Goal: Information Seeking & Learning: Check status

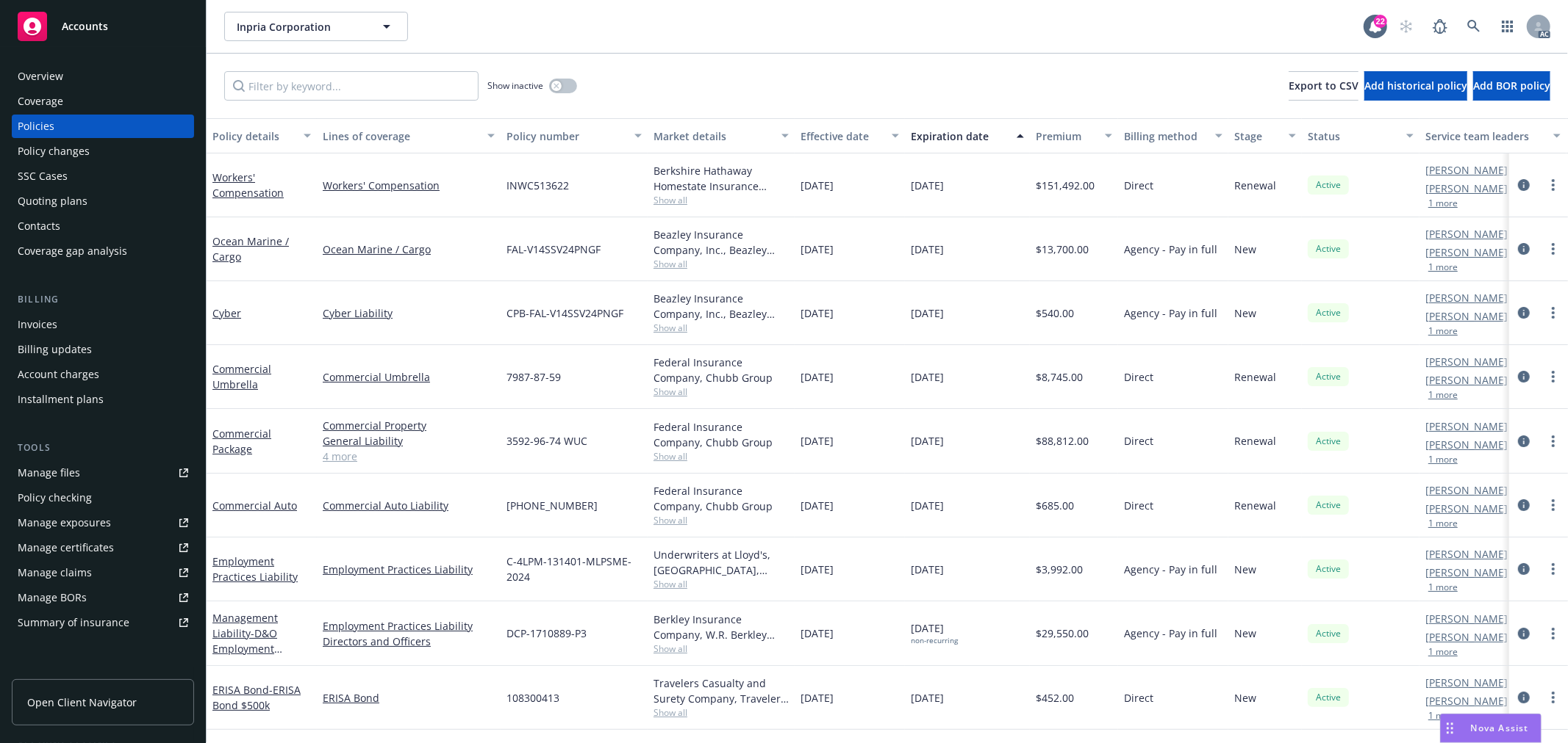
click at [1467, 719] on div "Nova Assist" at bounding box center [1490, 728] width 100 height 28
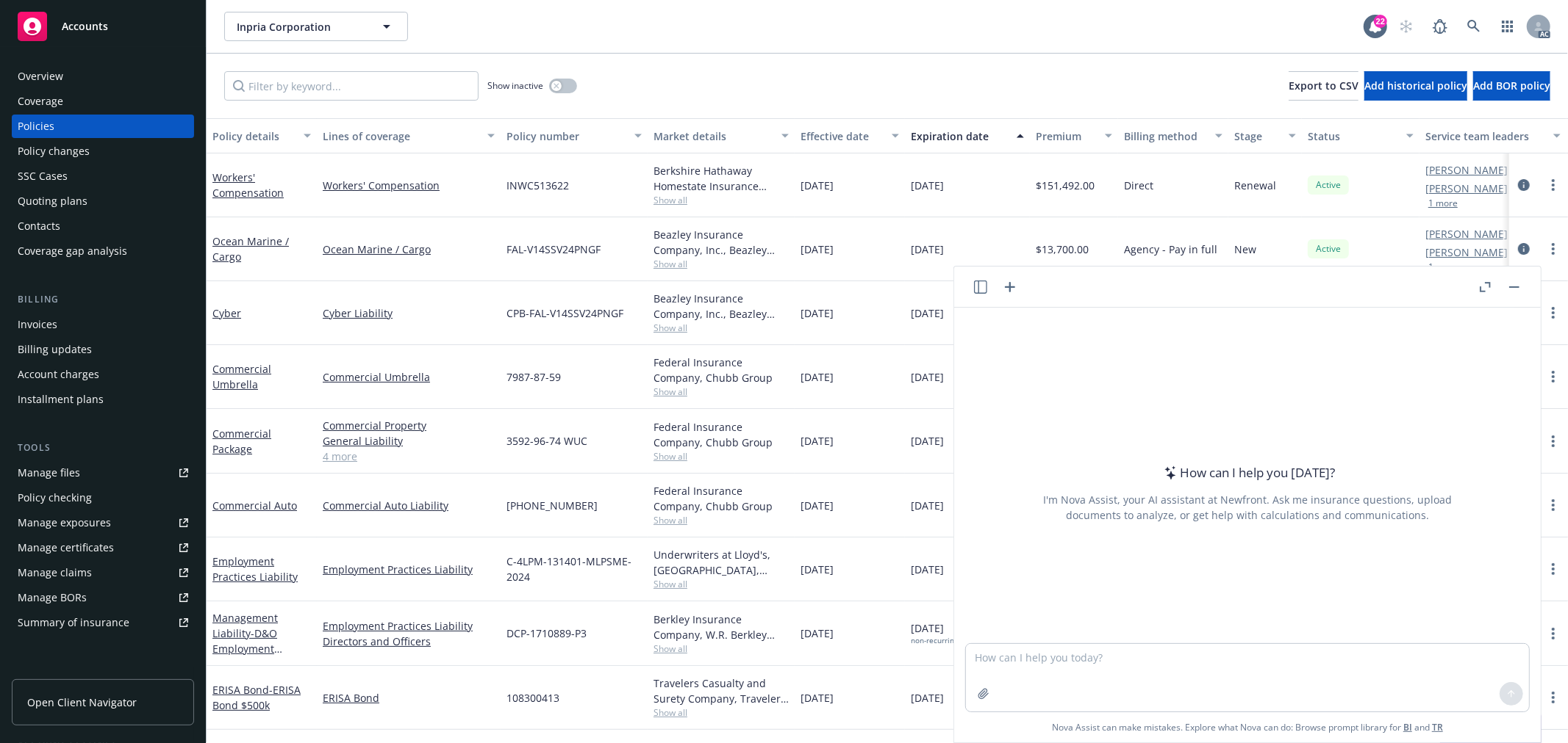
click at [1183, 639] on div at bounding box center [1247, 634] width 563 height 18
click at [1185, 653] on textarea at bounding box center [1247, 678] width 563 height 68
paste textarea "Sorry for the late response. Your WORKERS_COMPENSATION, COMMERCIAL_AUTO, COMMER…"
type textarea "check grammar: Sorry for the late response. Your WORKERS_COMPENSATION, COMMERCI…"
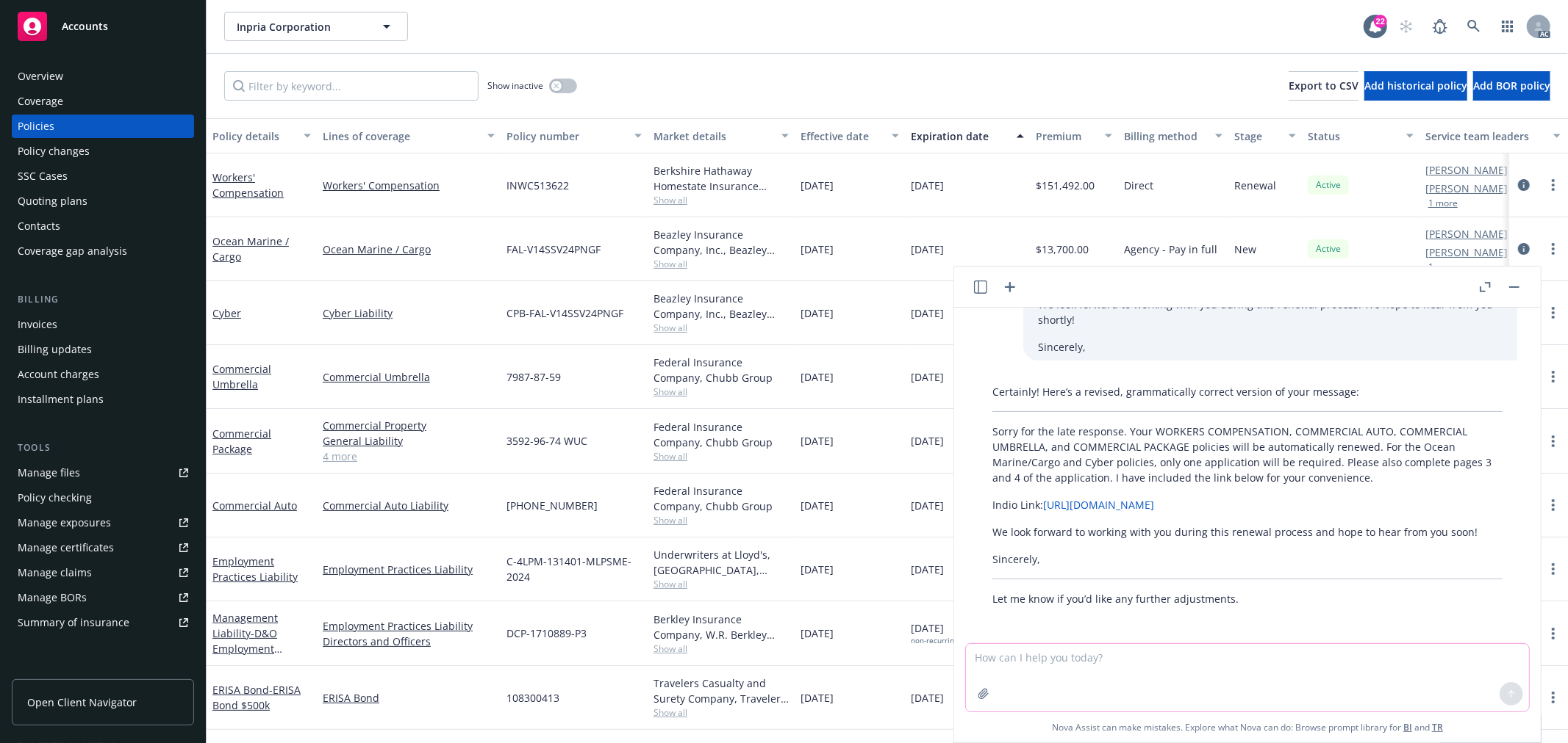
scroll to position [149, 0]
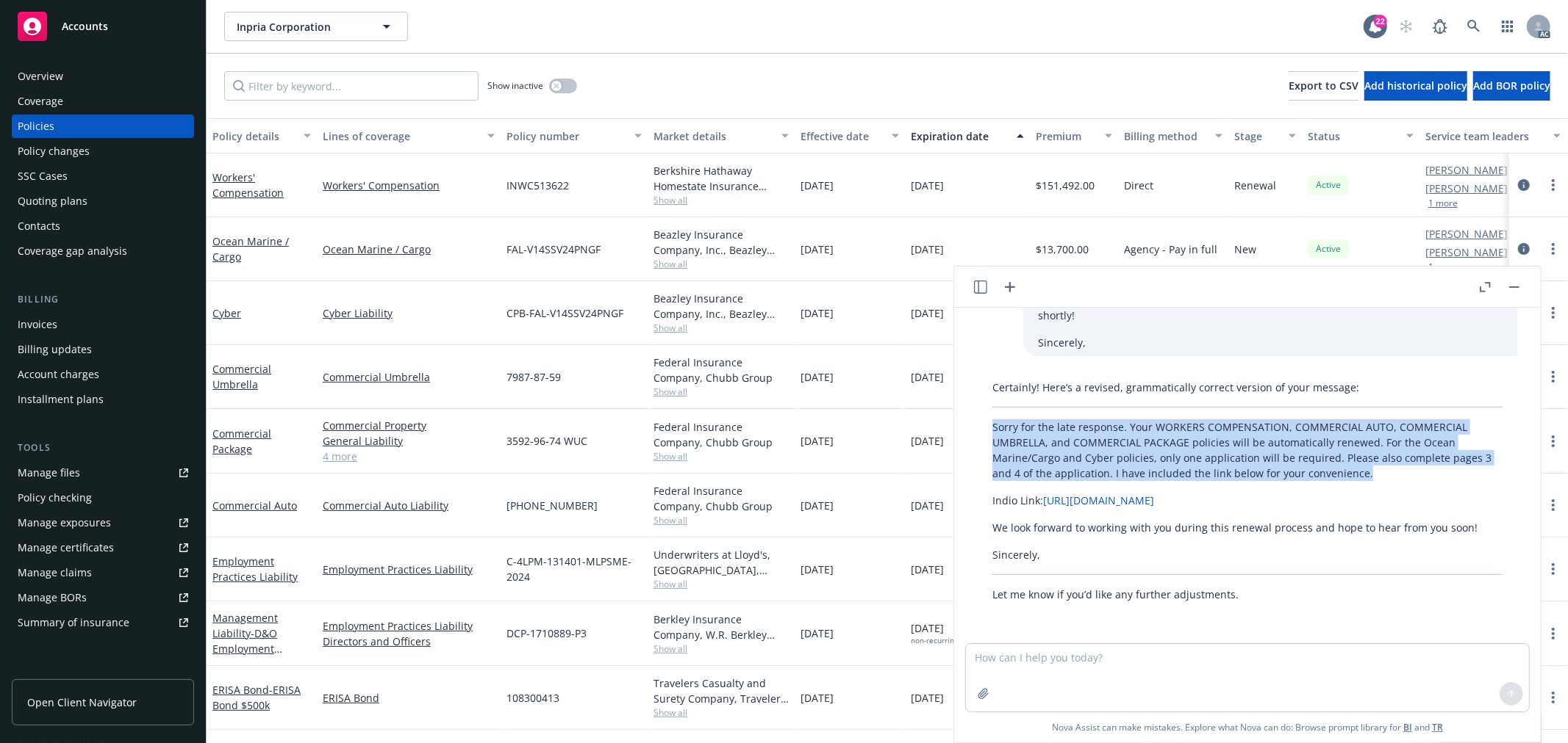
drag, startPoint x: 1373, startPoint y: 472, endPoint x: 990, endPoint y: 427, distance: 385.6
click at [990, 427] on div "Certainly! Here’s a revised, grammatically correct version of your message: Sor…" at bounding box center [1247, 491] width 539 height 234
copy p "Sorry for the late response. Your WORKERS COMPENSATION, COMMERCIAL AUTO, COMMER…"
click at [1320, 461] on p "Sorry for the late response. Your WORKERS COMPENSATION, COMMERCIAL AUTO, COMMER…" at bounding box center [1247, 450] width 510 height 62
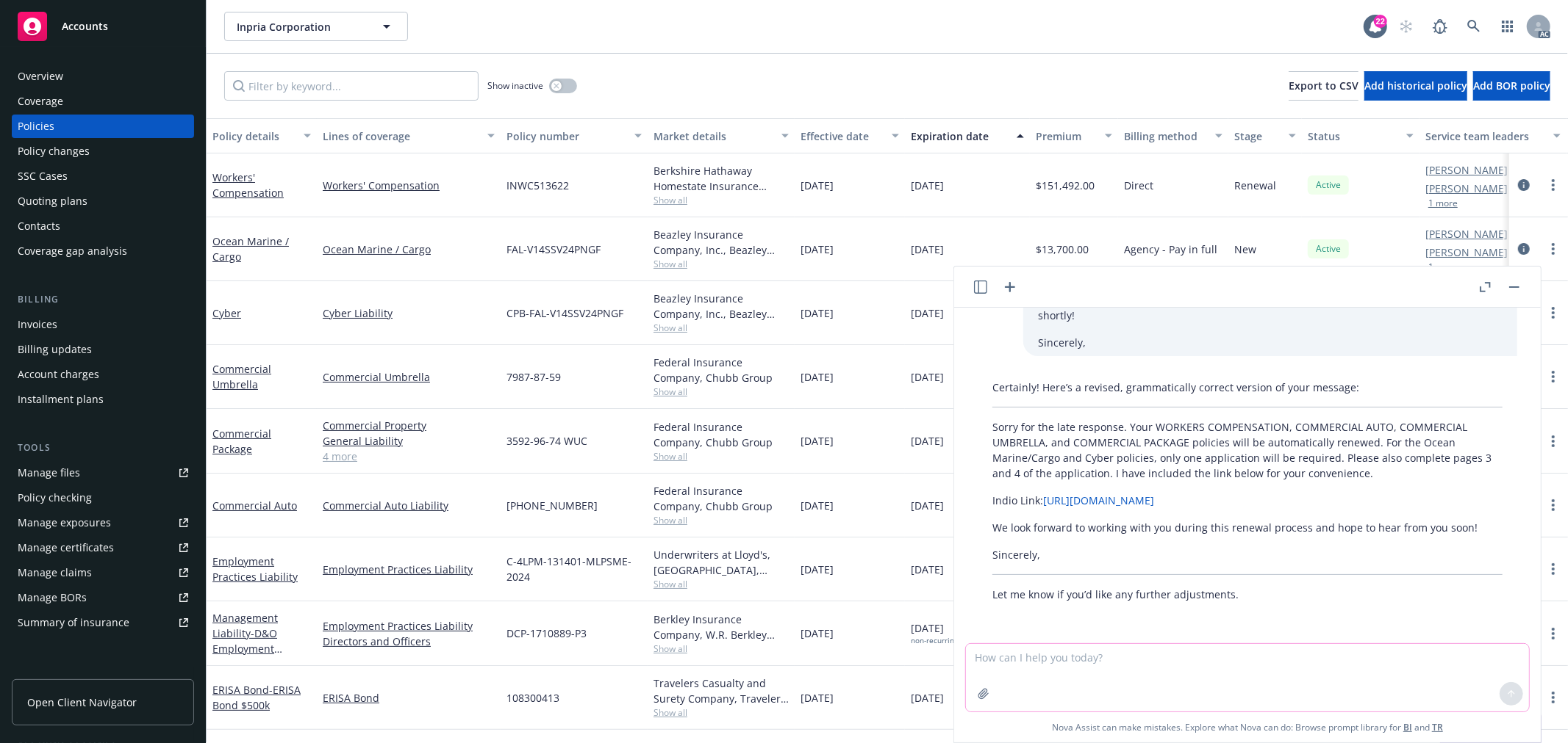
click at [1143, 653] on textarea at bounding box center [1247, 678] width 563 height 68
type textarea "全大写换成首字母大写"
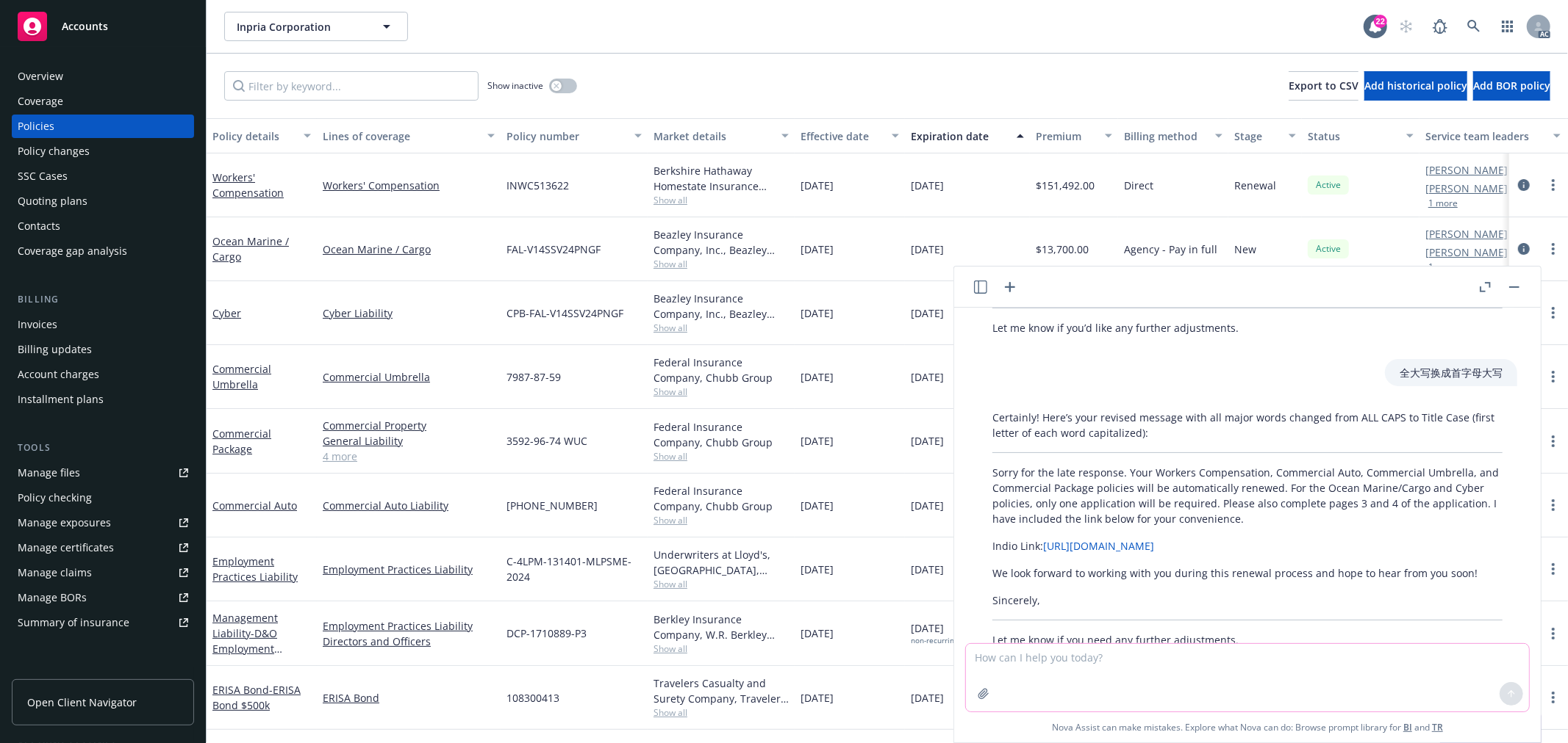
scroll to position [460, 0]
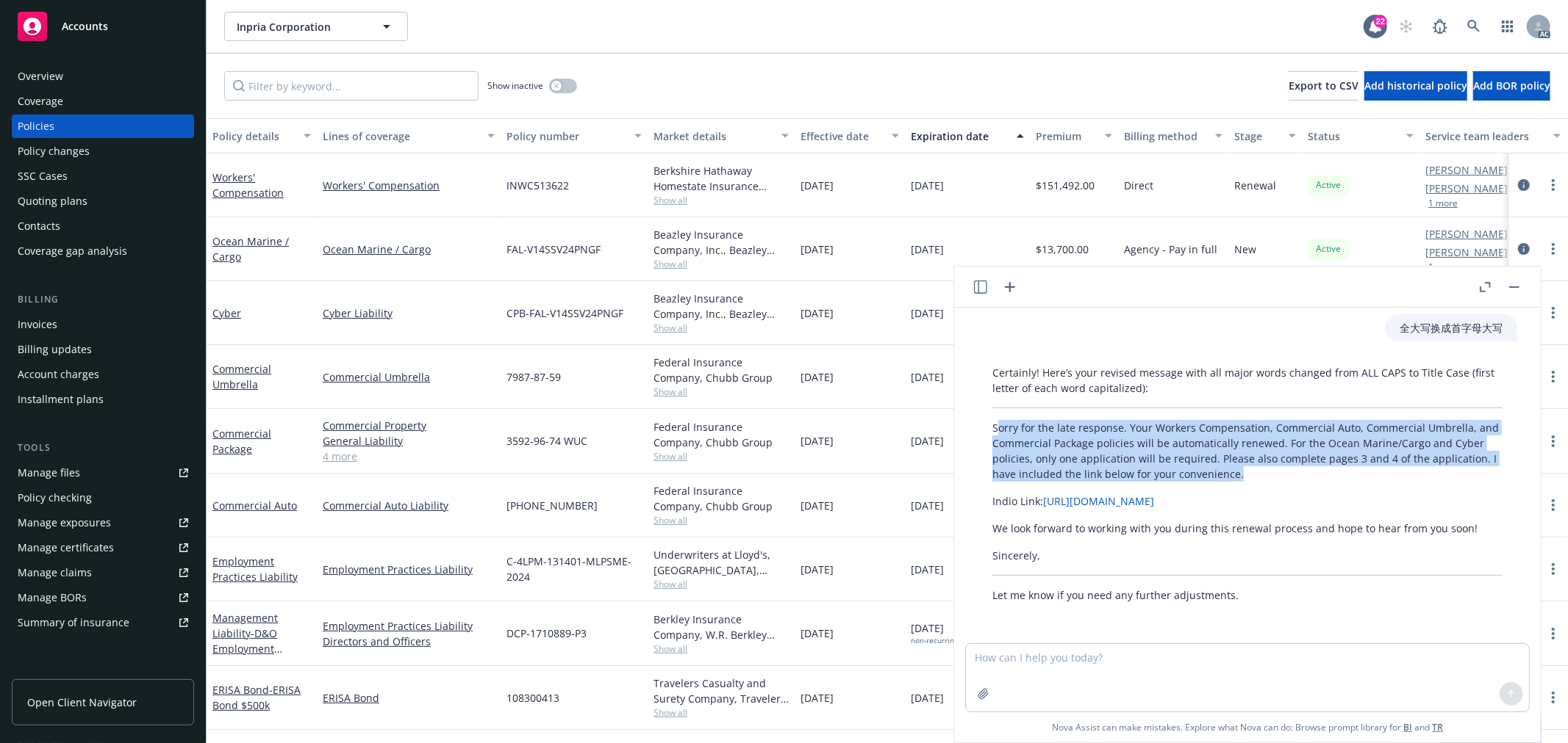
drag, startPoint x: 996, startPoint y: 427, endPoint x: 1350, endPoint y: 467, distance: 356.3
click at [1350, 467] on p "Sorry for the late response. Your Workers Compensation, Commercial Auto, Commer…" at bounding box center [1247, 451] width 510 height 62
copy p "orry for the late response. Your Workers Compensation, Commercial Auto, Commerc…"
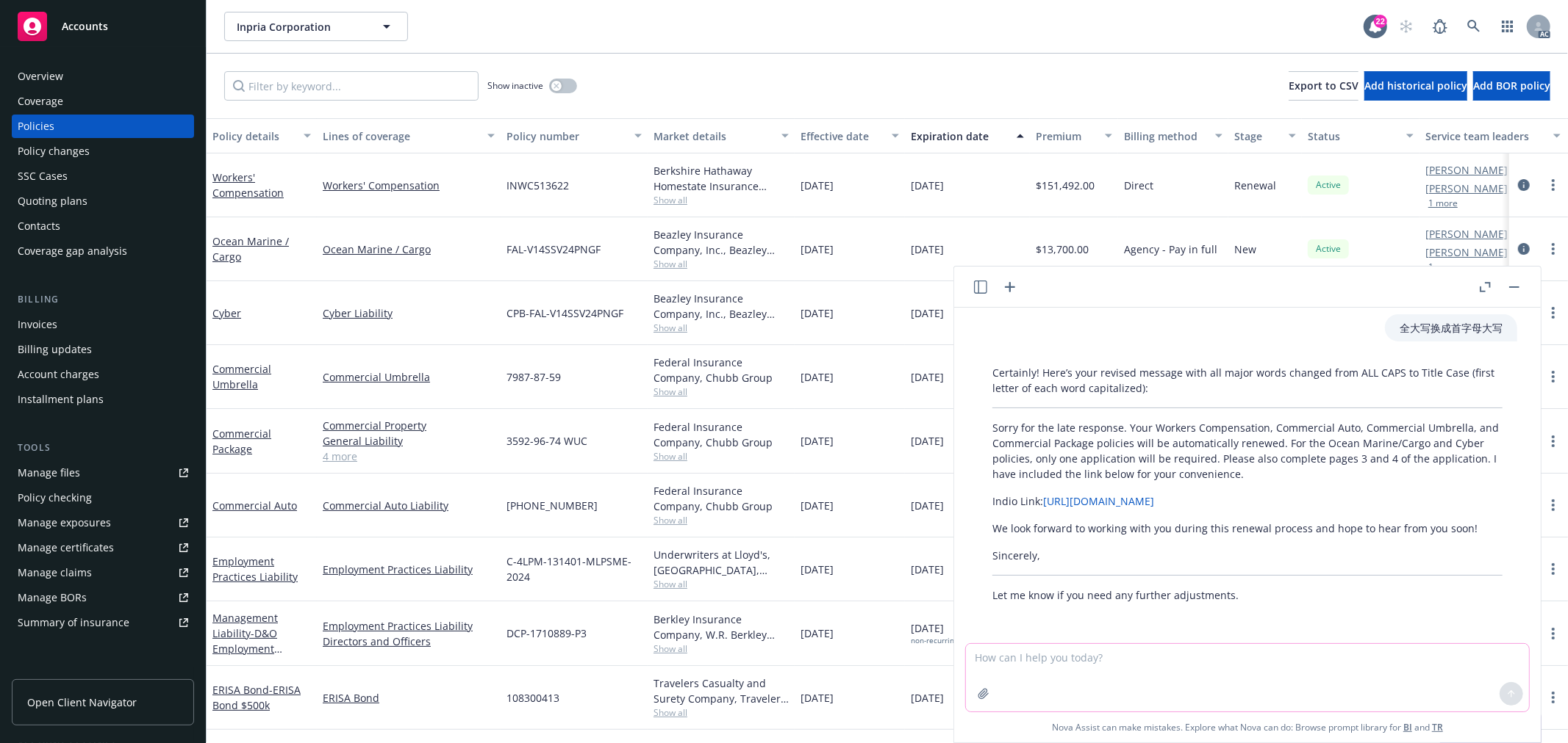
click at [1087, 664] on textarea at bounding box center [1247, 678] width 563 height 68
paste textarea "Sorry for the late response. Your Workers Compensation, Commercial Auto, Commer…"
type textarea "check grammar: Sorry for the late response. Your Workers Compensation, Commerci…"
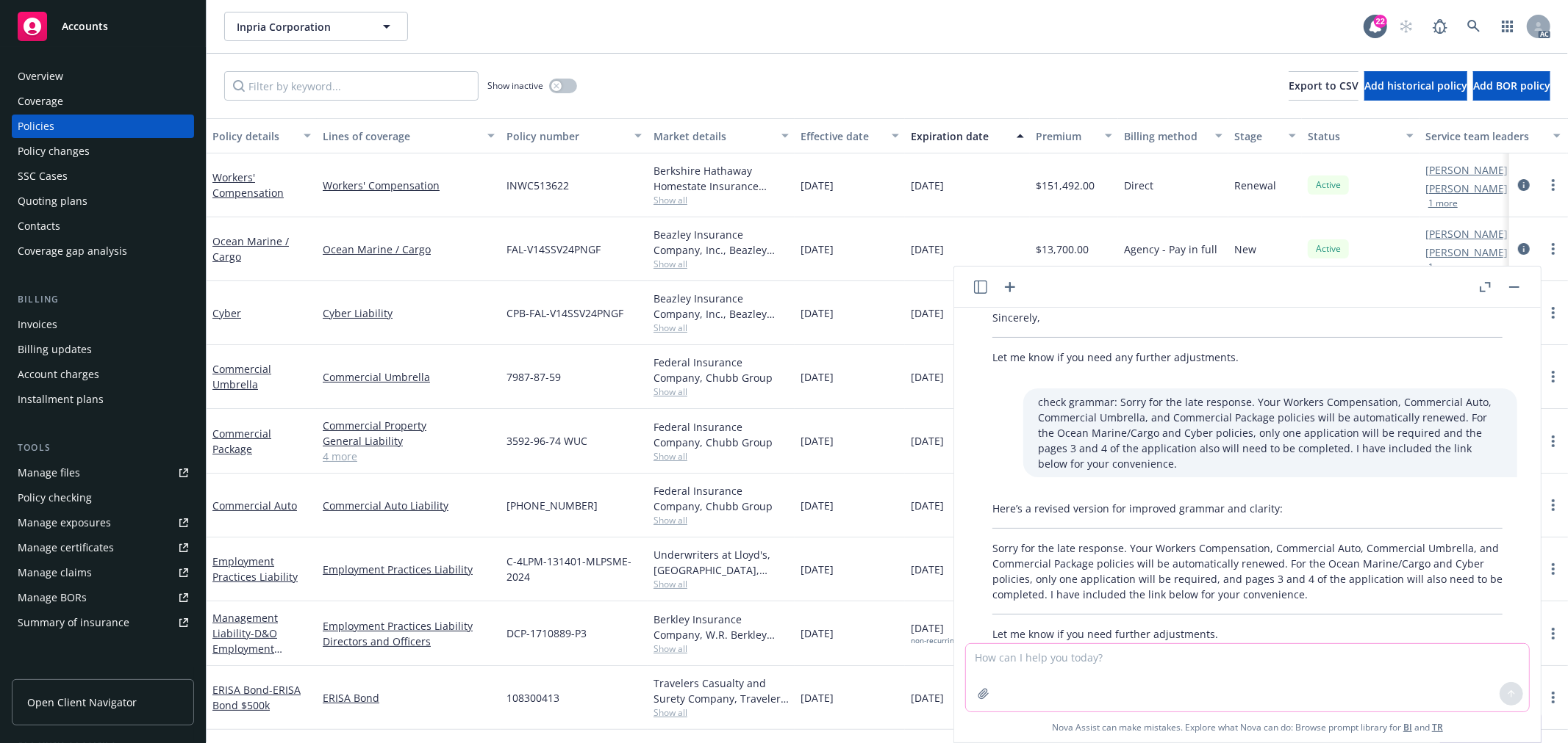
scroll to position [738, 0]
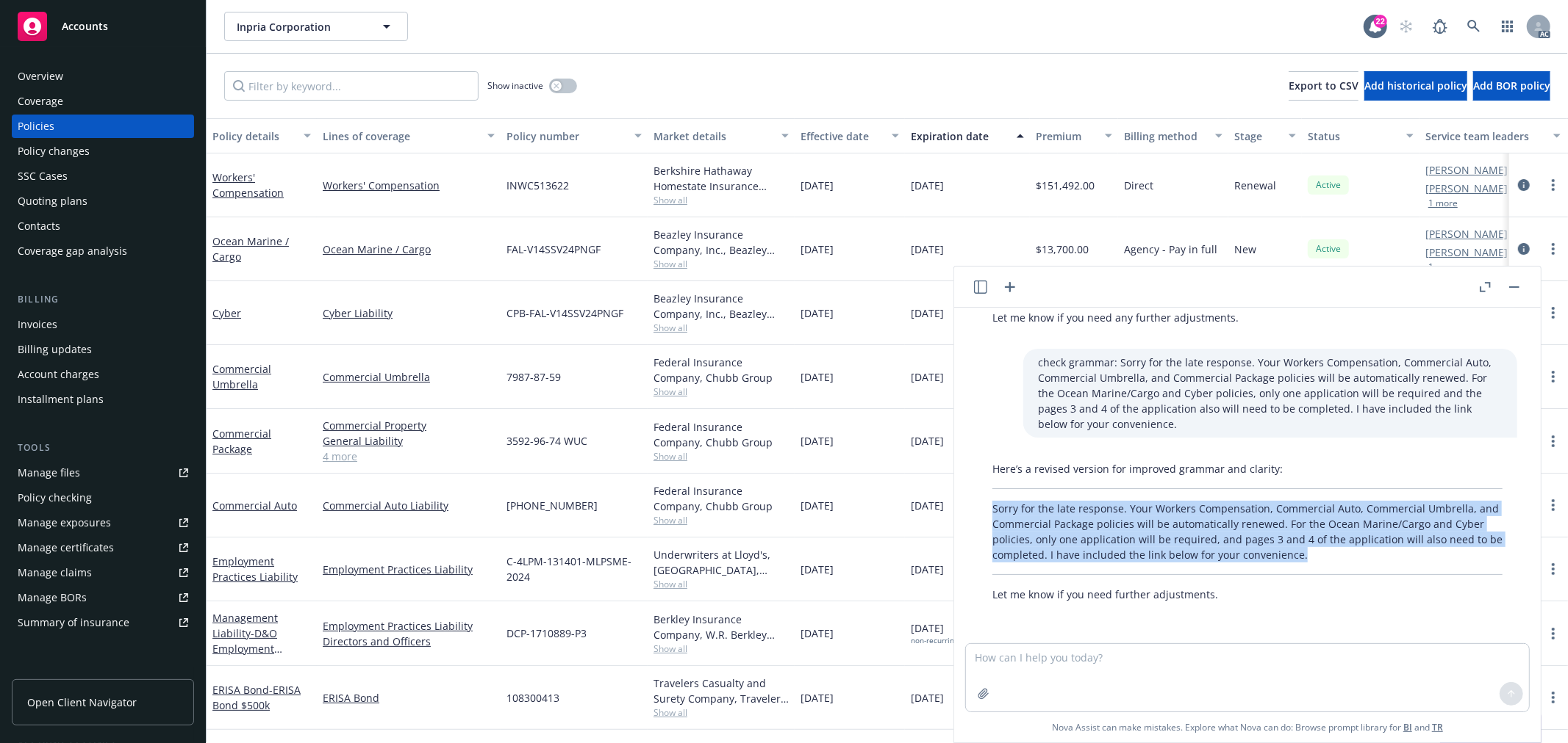
drag, startPoint x: 1361, startPoint y: 555, endPoint x: 992, endPoint y: 509, distance: 371.9
click at [992, 509] on p "Sorry for the late response. Your Workers Compensation, Commercial Auto, Commer…" at bounding box center [1247, 532] width 510 height 62
copy p "Sorry for the late response. Your Workers Compensation, Commercial Auto, Commer…"
click at [1073, 659] on textarea at bounding box center [1247, 678] width 563 height 68
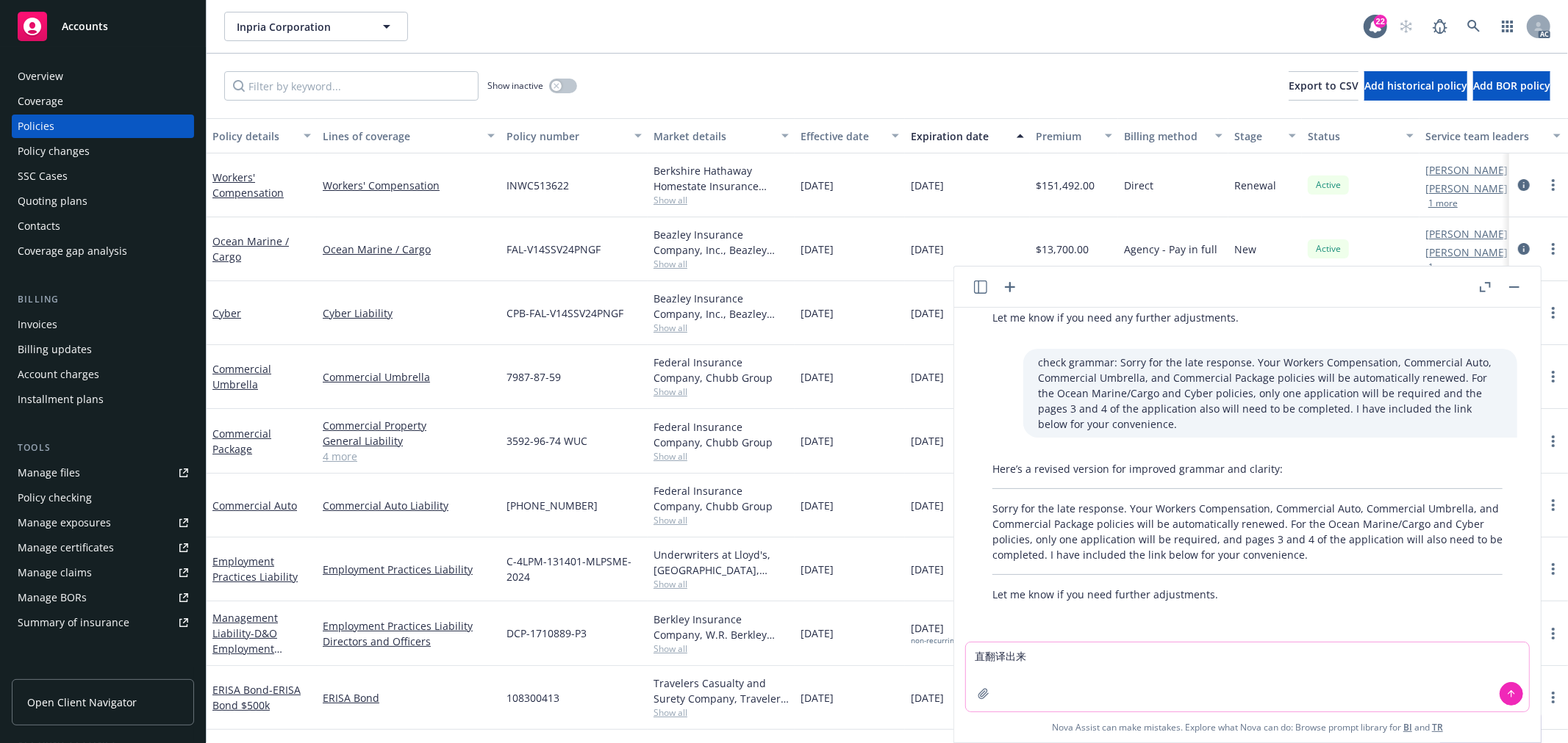
type textarea "直译出来"
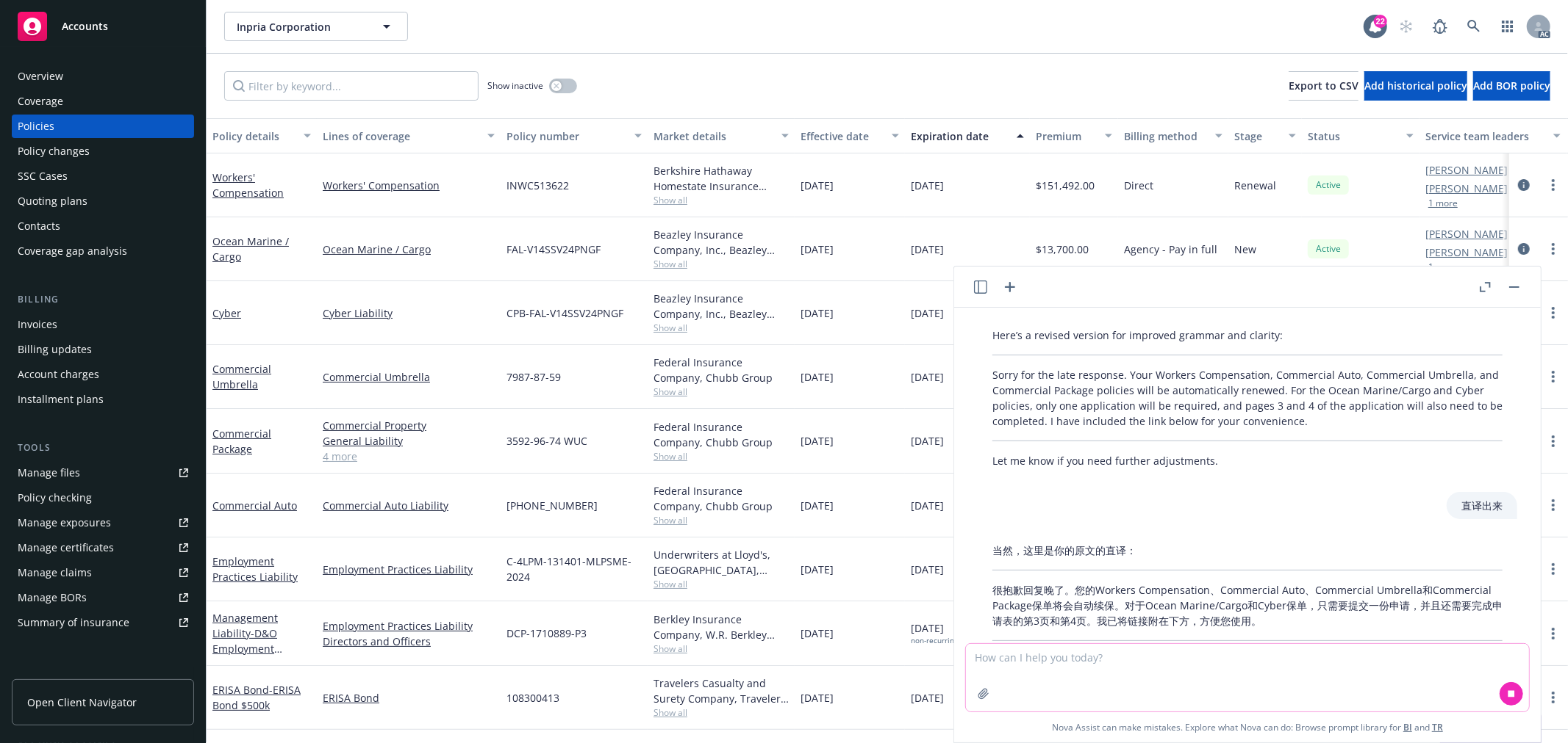
scroll to position [937, 0]
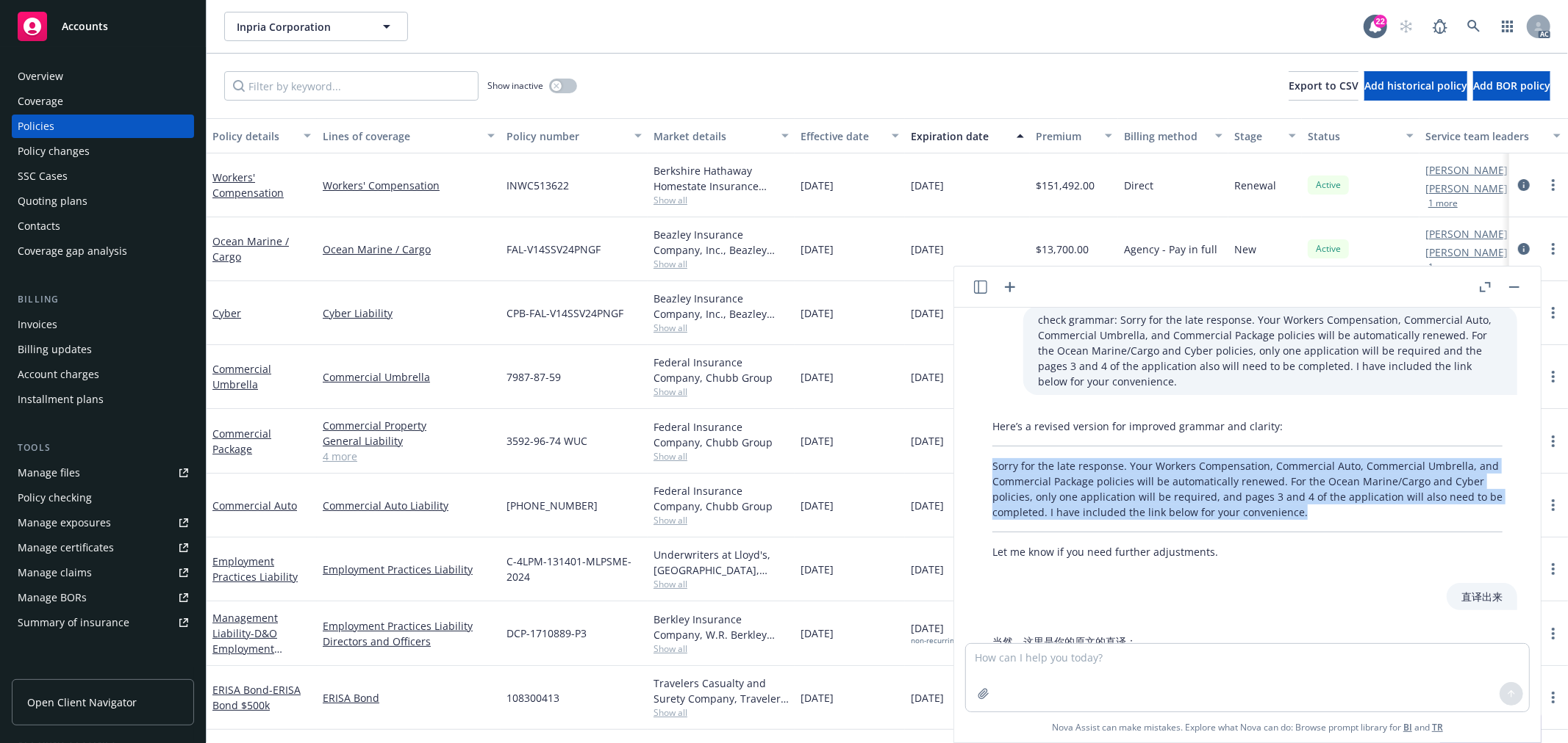
drag, startPoint x: 1368, startPoint y: 352, endPoint x: 990, endPoint y: 448, distance: 390.0
click at [990, 448] on div "Here’s a revised version for improved grammar and clarity: Sorry for the late r…" at bounding box center [1247, 489] width 539 height 153
copy div "Sorry for the late response. Your Workers Compensation, Commercial Auto, Commer…"
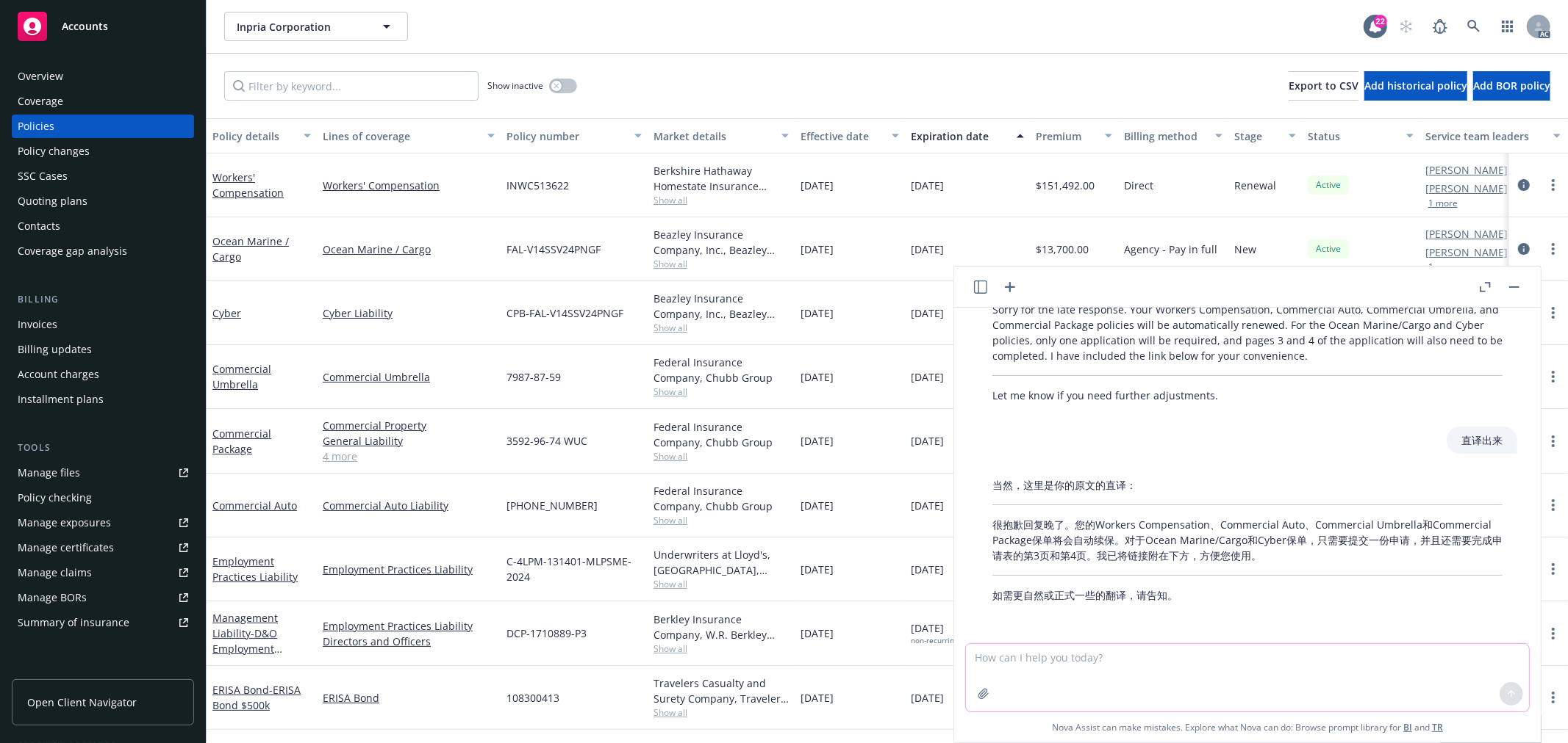
click at [1097, 656] on textarea at bounding box center [1247, 678] width 563 height 68
paste textarea "Sorry for the late response. Your Workers Compensation, Commercial Auto, Commer…"
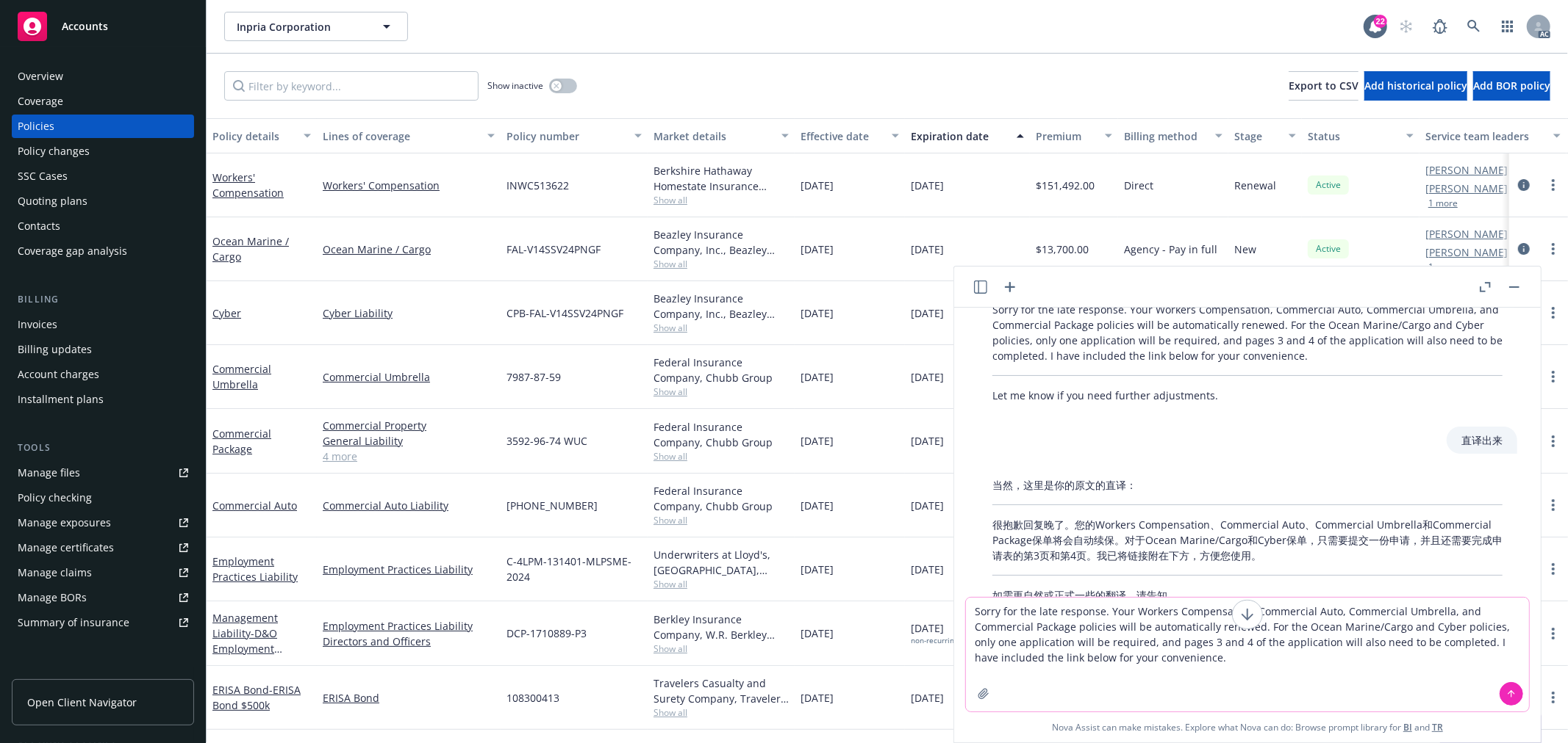
click at [1251, 643] on textarea "Sorry for the late response. Your Workers Compensation, Commercial Auto, Commer…" at bounding box center [1247, 655] width 563 height 114
type textarea "Sorry for the late response. Your Workers Compensation, Commercial Auto, Commer…"
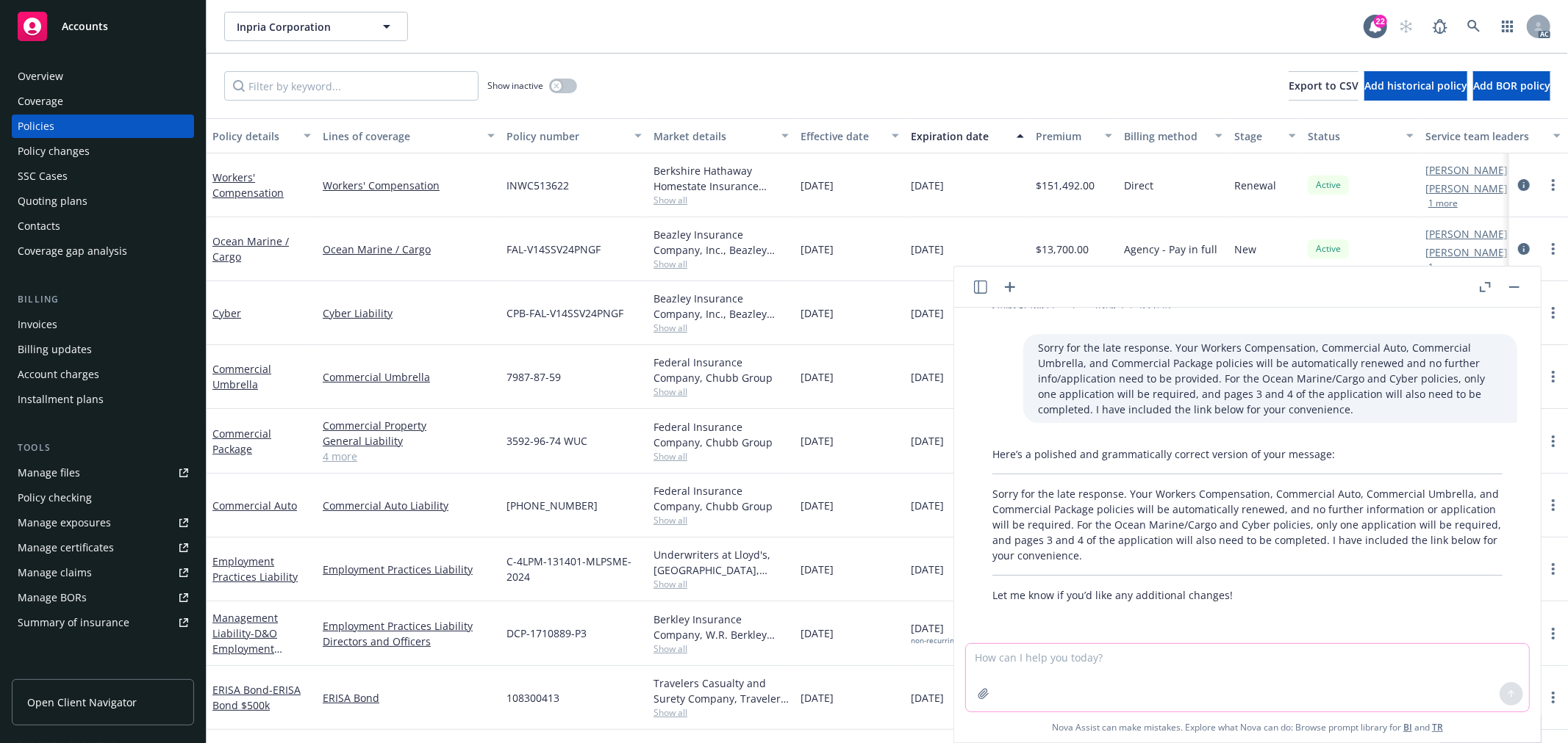
scroll to position [1231, 0]
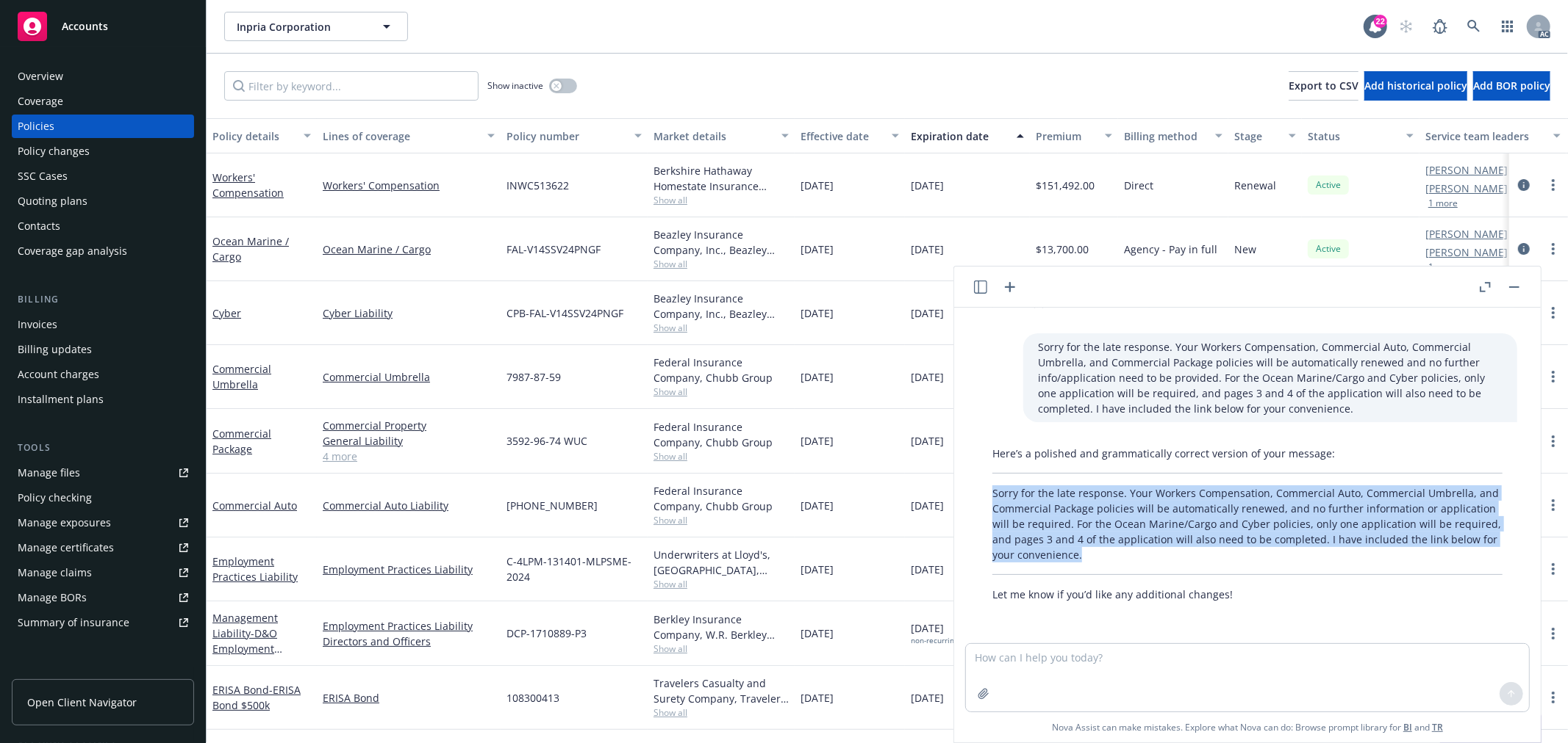
drag, startPoint x: 1181, startPoint y: 551, endPoint x: 990, endPoint y: 494, distance: 199.3
click at [990, 494] on div "Here’s a polished and grammatically correct version of your message: Sorry for …" at bounding box center [1247, 524] width 539 height 168
copy p "Sorry for the late response. Your Workers Compensation, Commercial Auto, Commer…"
click at [1156, 548] on p "Sorry for the late response. Your Workers Compensation, Commercial Auto, Commer…" at bounding box center [1247, 524] width 510 height 77
drag, startPoint x: 1159, startPoint y: 556, endPoint x: 984, endPoint y: 496, distance: 185.0
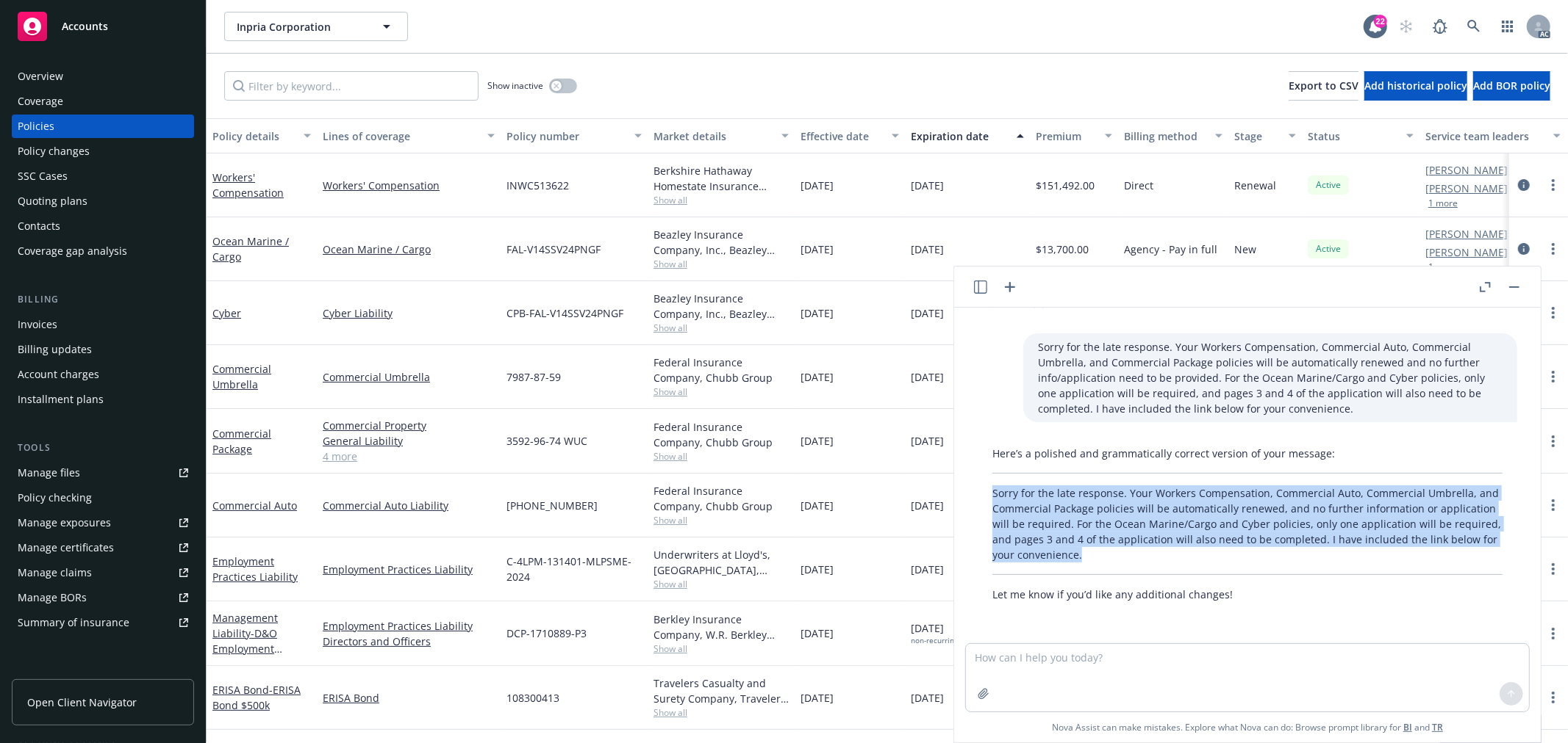
click at [984, 496] on div "Here’s a polished and grammatically correct version of your message: Sorry for …" at bounding box center [1247, 524] width 539 height 168
copy p "Sorry for the late response. Your Workers Compensation, Commercial Auto, Commer…"
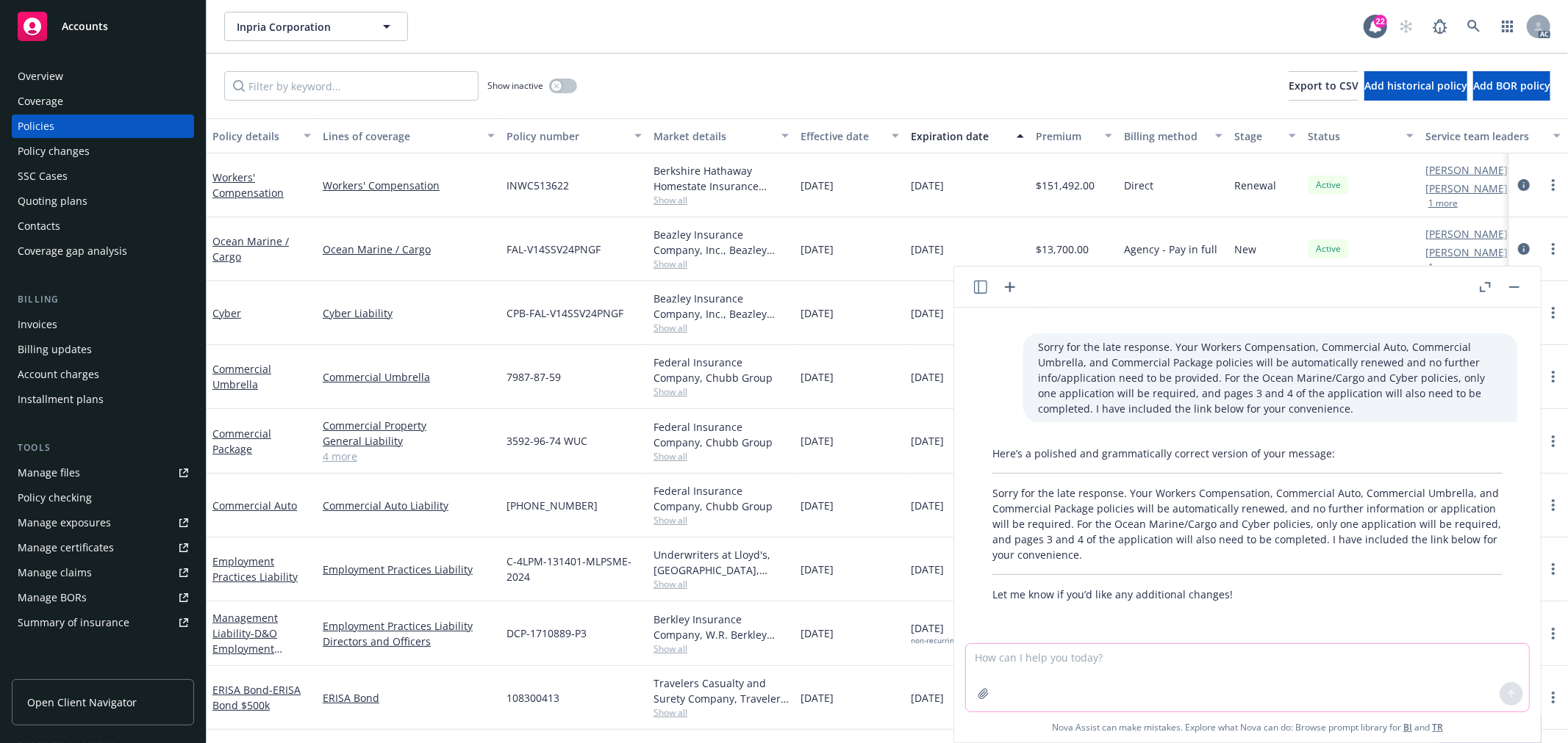
click at [1032, 649] on textarea at bounding box center [1247, 678] width 563 height 68
paste textarea "Sorry for the late response. Your Workers Compensation, Commercial Auto, Commer…"
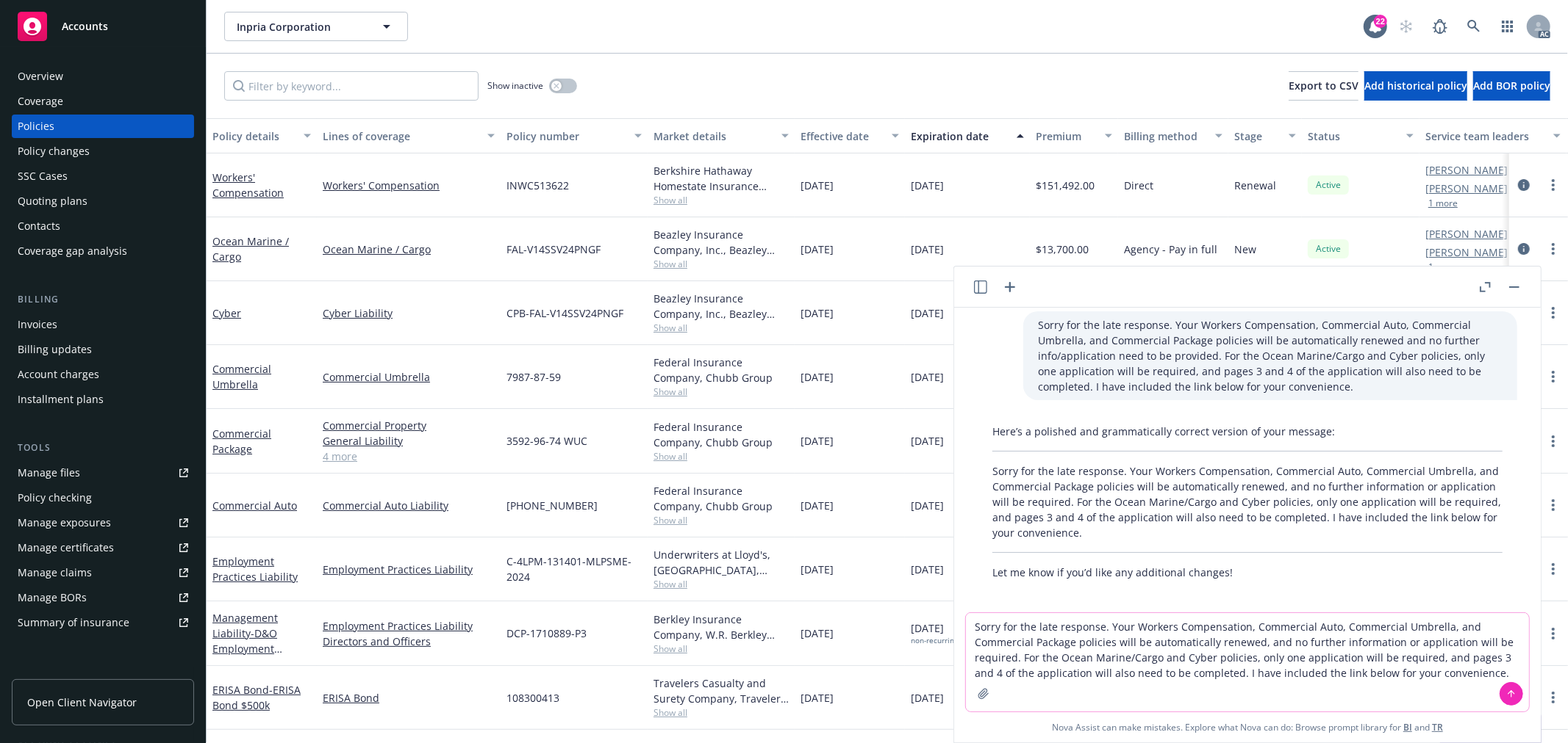
scroll to position [1261, 0]
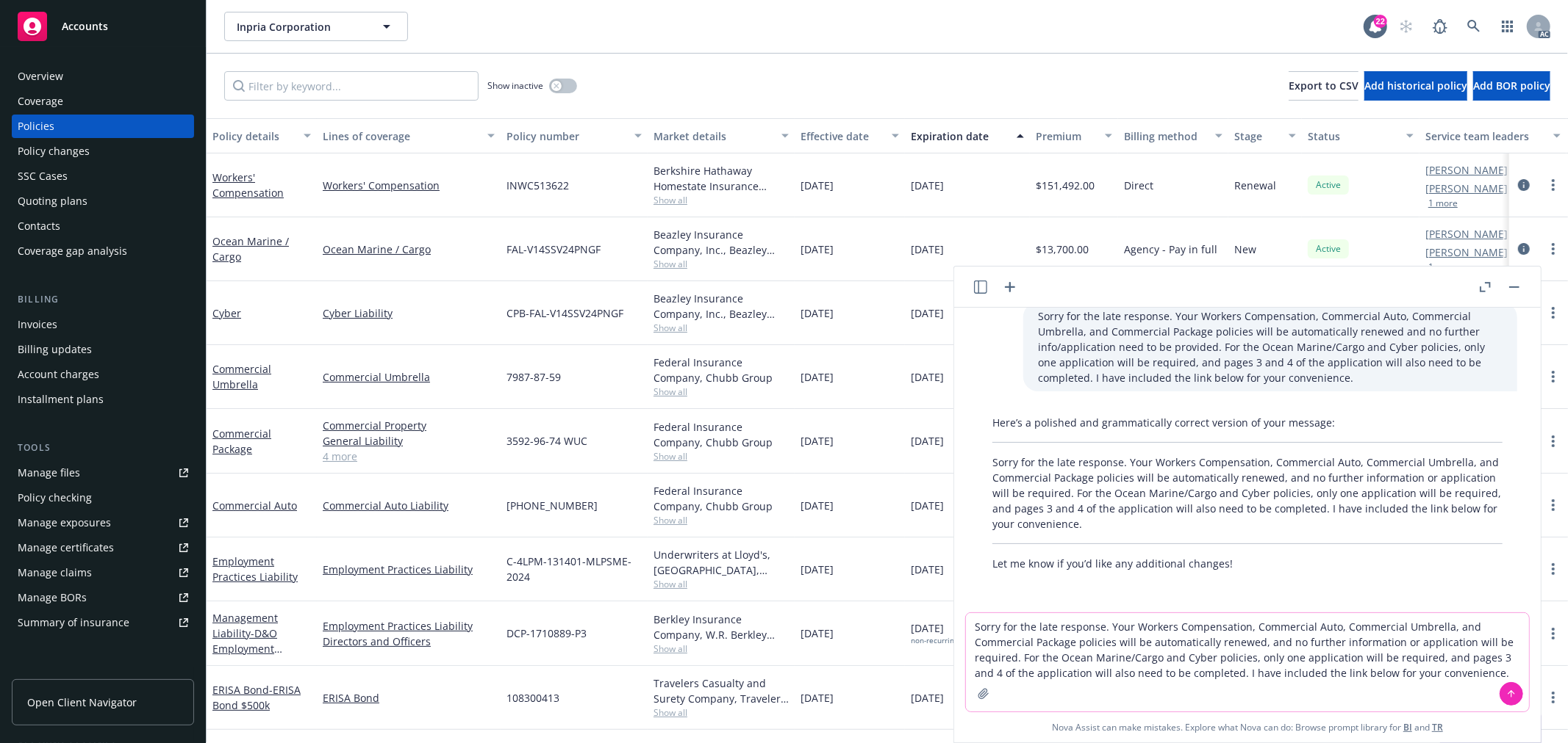
drag, startPoint x: 1250, startPoint y: 659, endPoint x: 1421, endPoint y: 661, distance: 171.0
click at [1421, 661] on textarea "Sorry for the late response. Your Workers Compensation, Commercial Auto, Commer…" at bounding box center [1247, 663] width 563 height 99
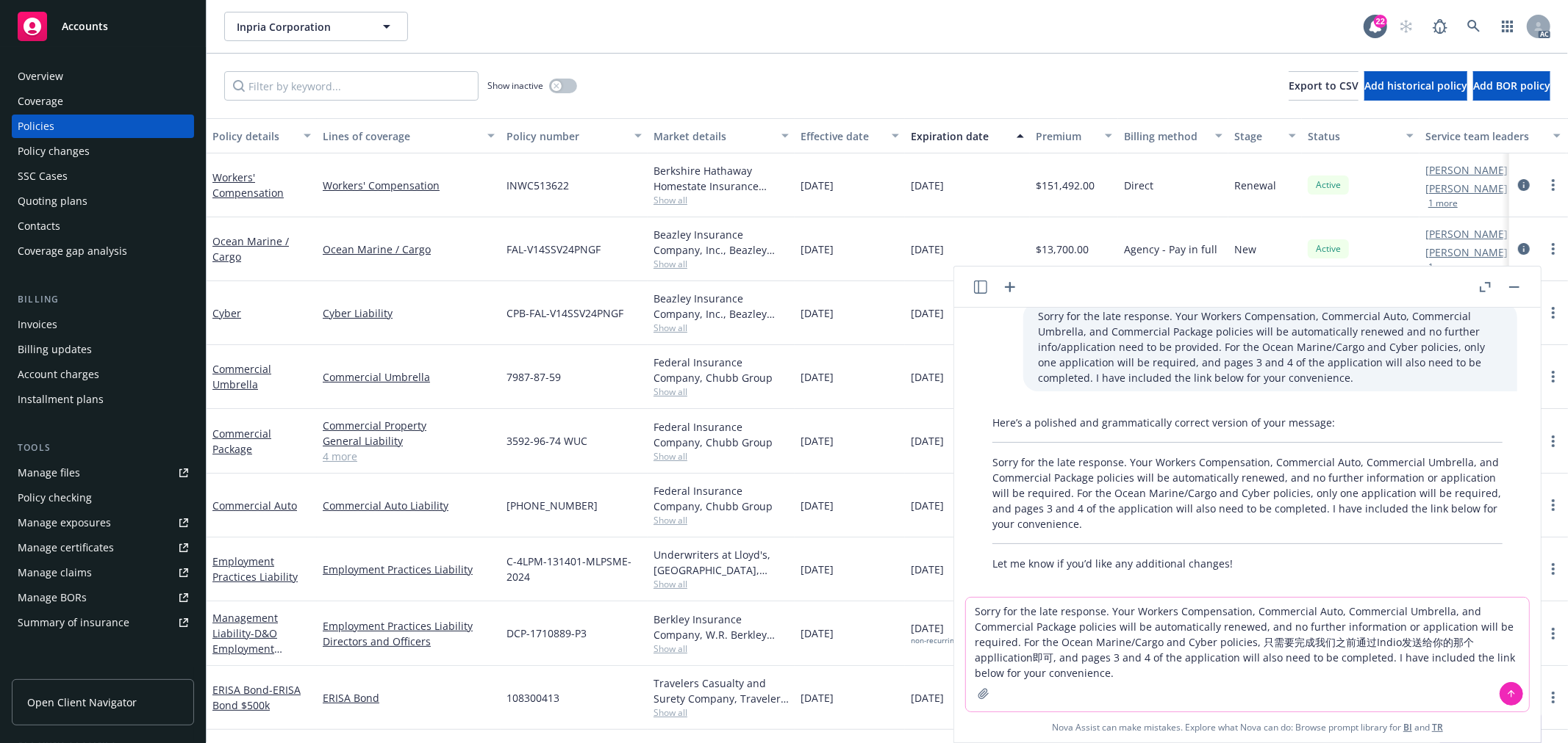
click at [1059, 656] on textarea "Sorry for the late response. Your Workers Compensation, Commercial Auto, Commer…" at bounding box center [1247, 655] width 563 height 114
drag, startPoint x: 1142, startPoint y: 657, endPoint x: 1371, endPoint y: 659, distance: 229.0
click at [1371, 659] on textarea "Sorry for the late response. Your Workers Compensation, Commercial Auto, Commer…" at bounding box center [1247, 655] width 563 height 114
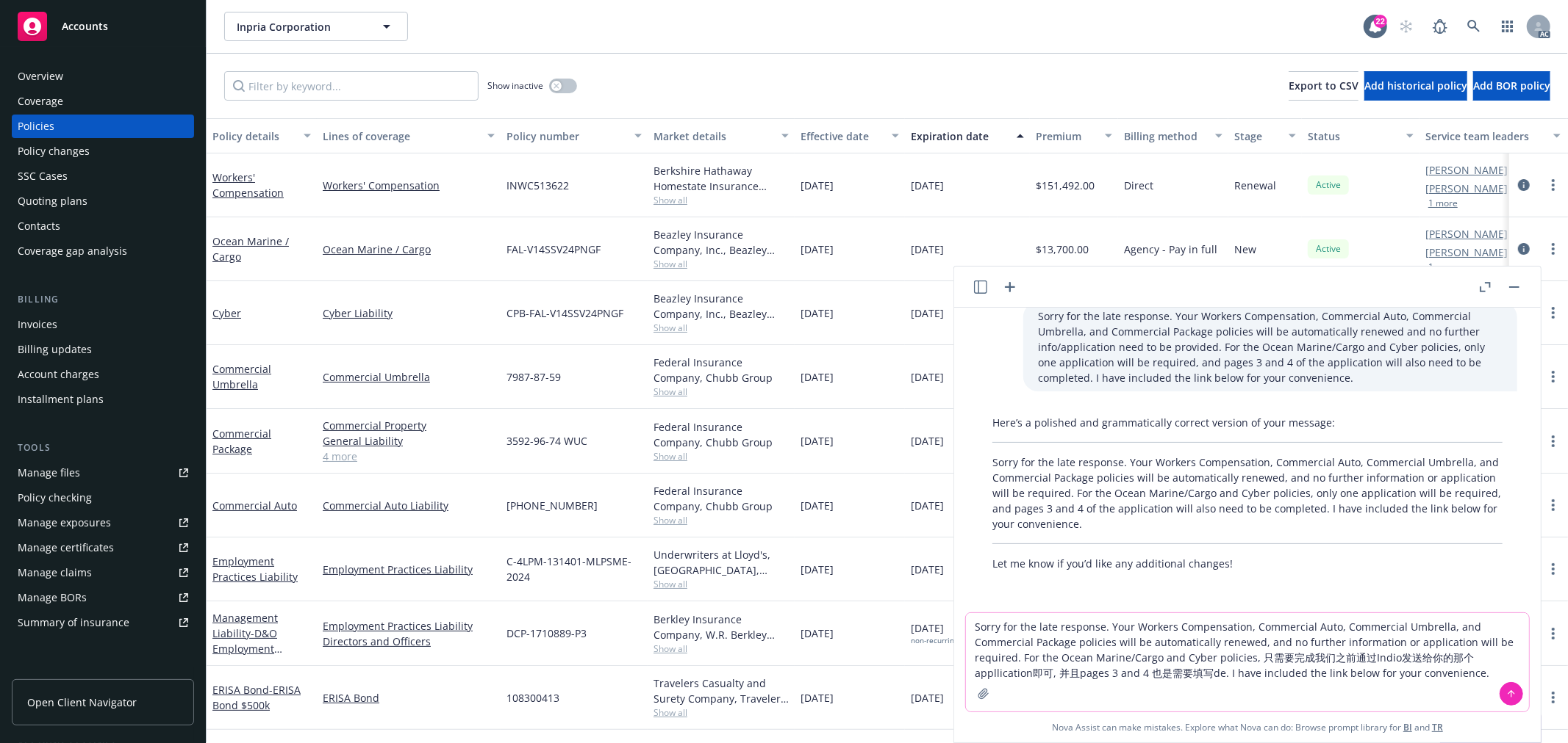
type textarea "Sorry for the late response. Your Workers Compensation, Commercial Auto, Commer…"
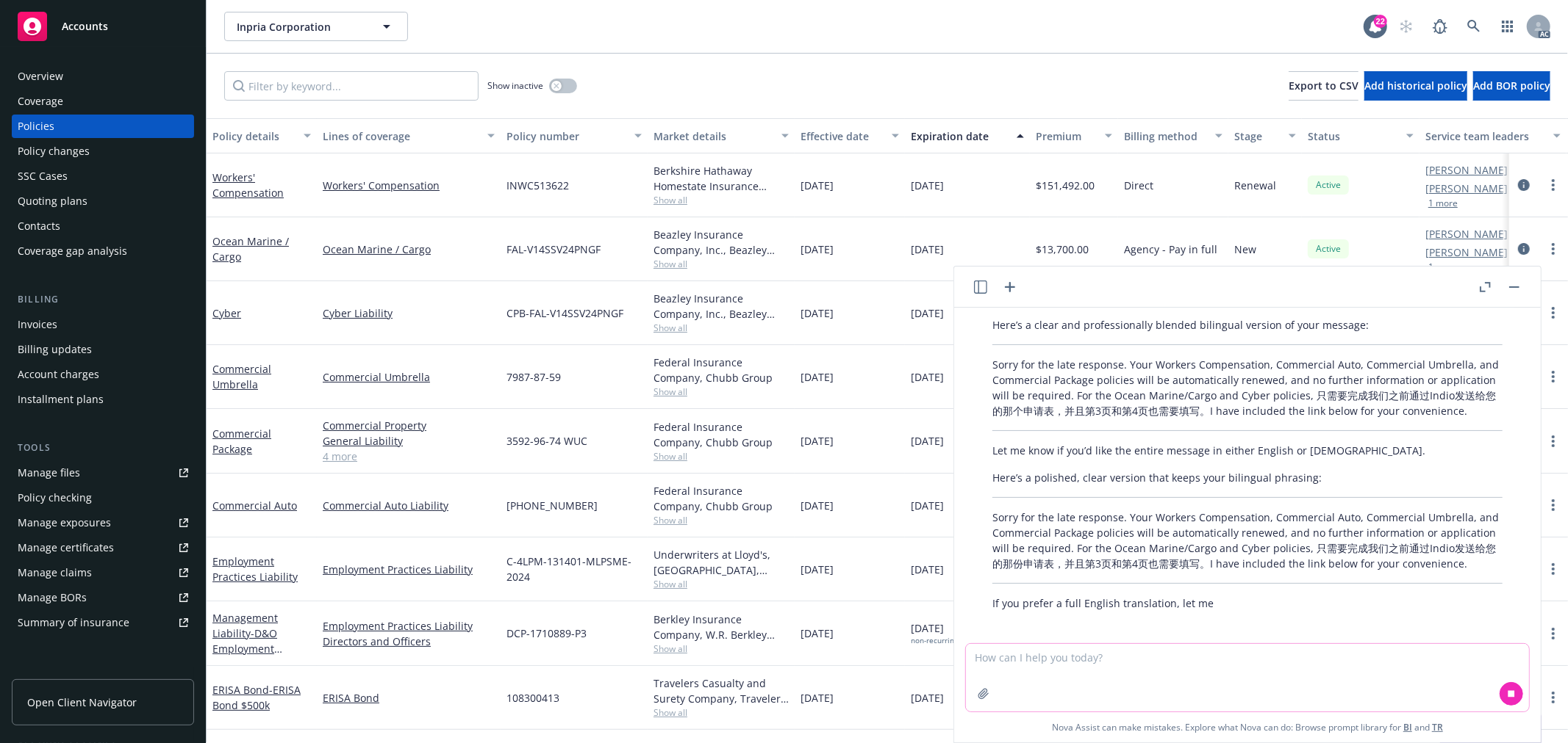
scroll to position [2027, 0]
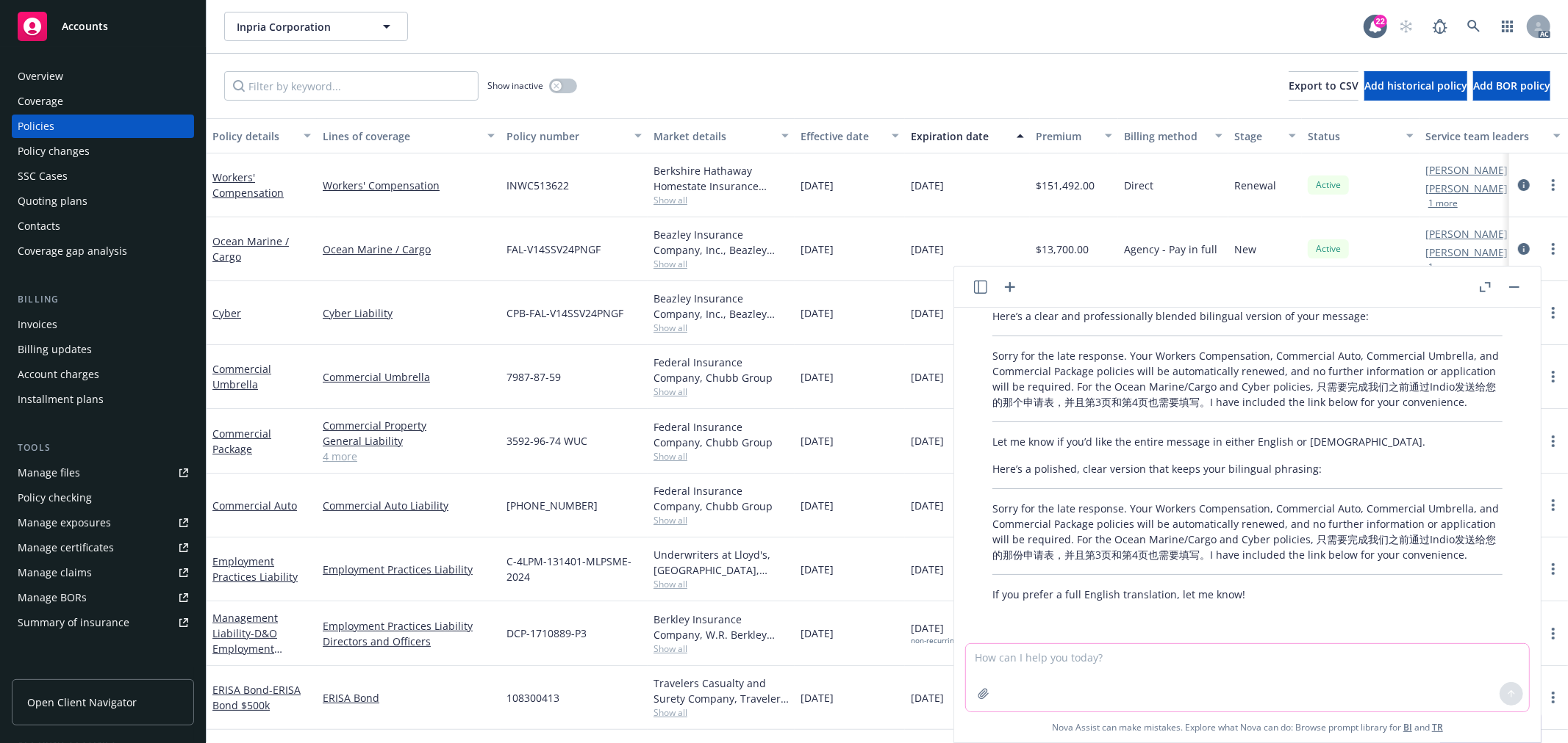
click at [1128, 664] on textarea at bounding box center [1247, 678] width 563 height 68
type textarea "翻译成英文"
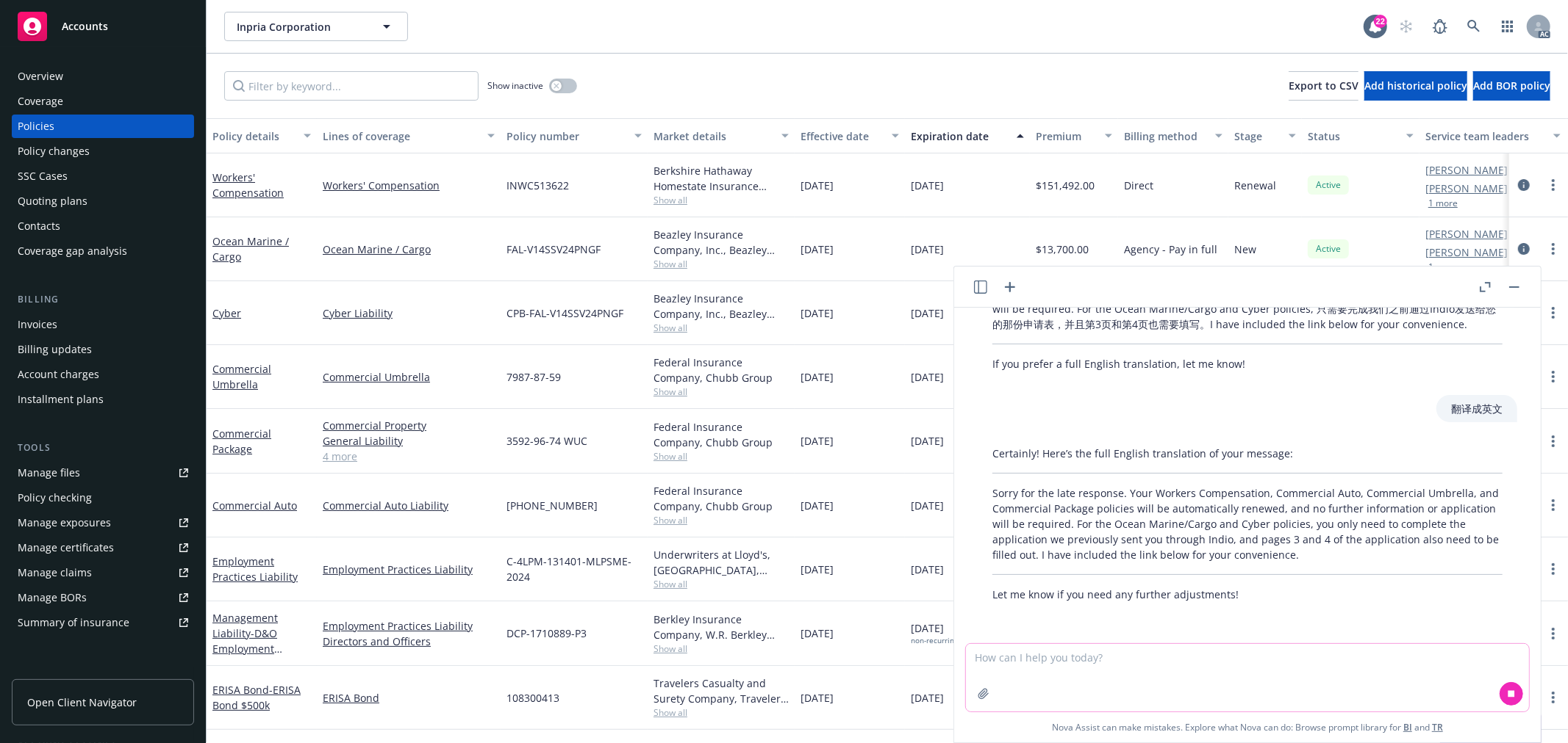
scroll to position [2258, 0]
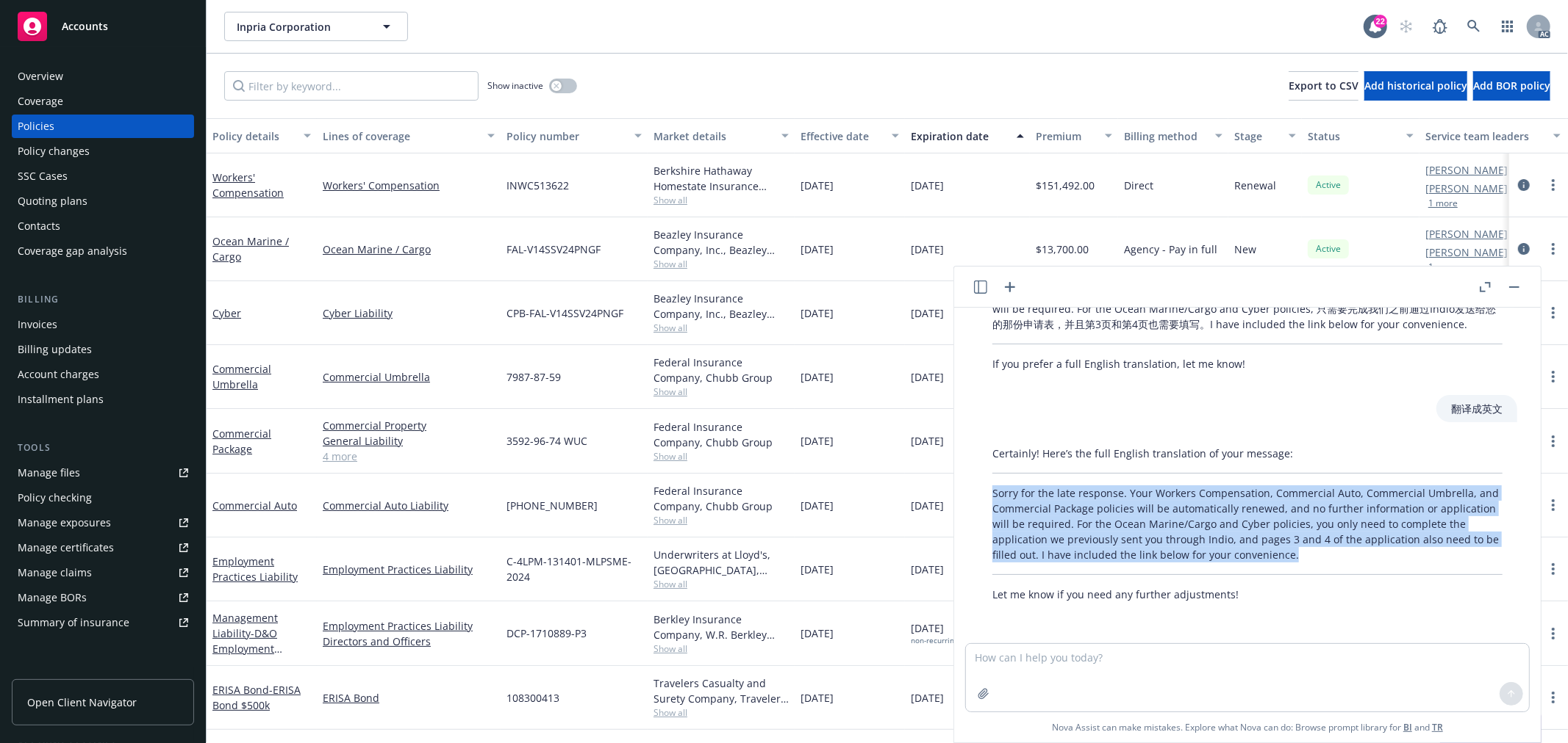
drag, startPoint x: 1394, startPoint y: 551, endPoint x: 974, endPoint y: 487, distance: 424.8
click at [974, 487] on div "Certainly! Here’s the full English translation of your message: Sorry for the l…" at bounding box center [1247, 524] width 563 height 168
copy p "Sorry for the late response. Your Workers Compensation, Commercial Auto, Commer…"
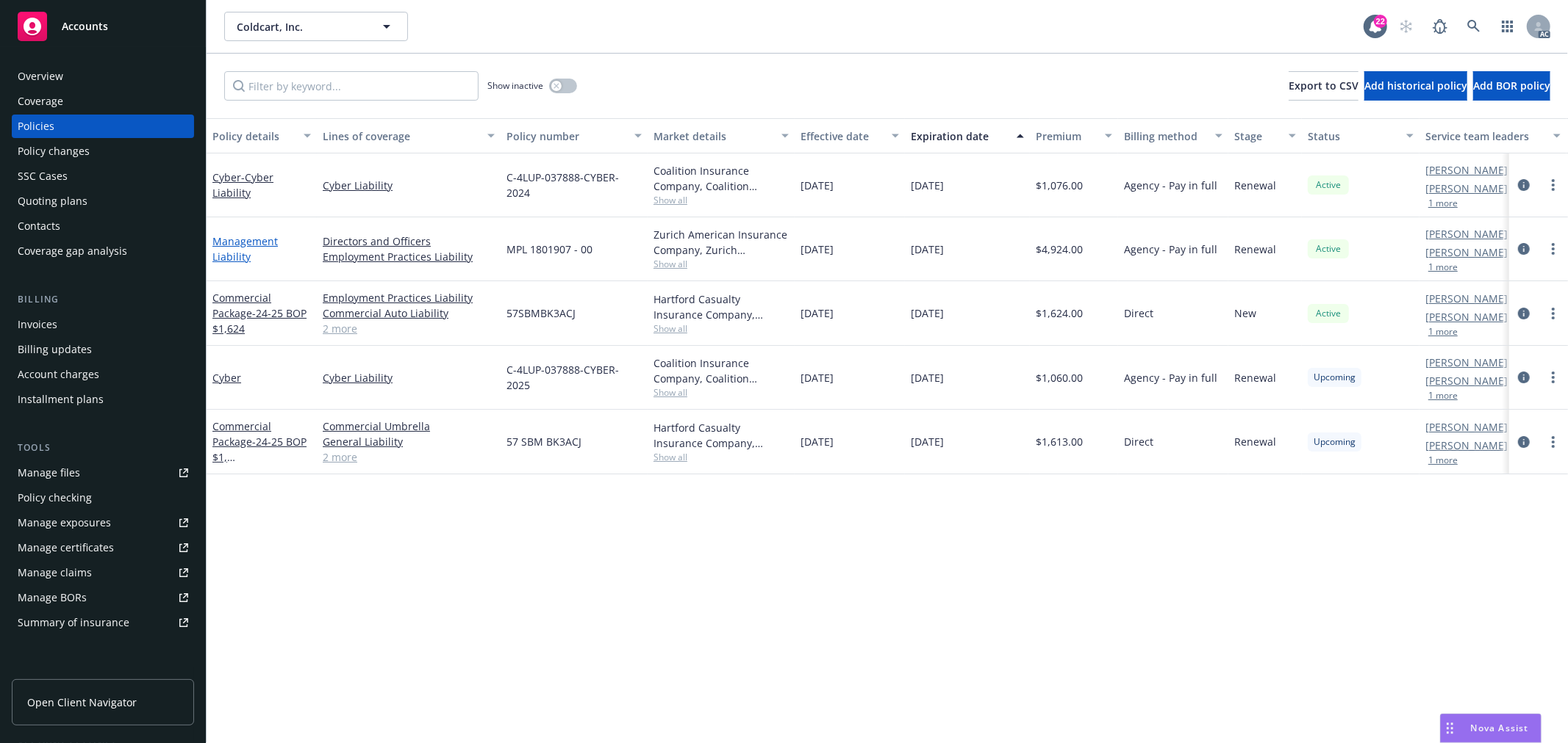
click at [241, 252] on link "Management Liability" at bounding box center [245, 249] width 65 height 29
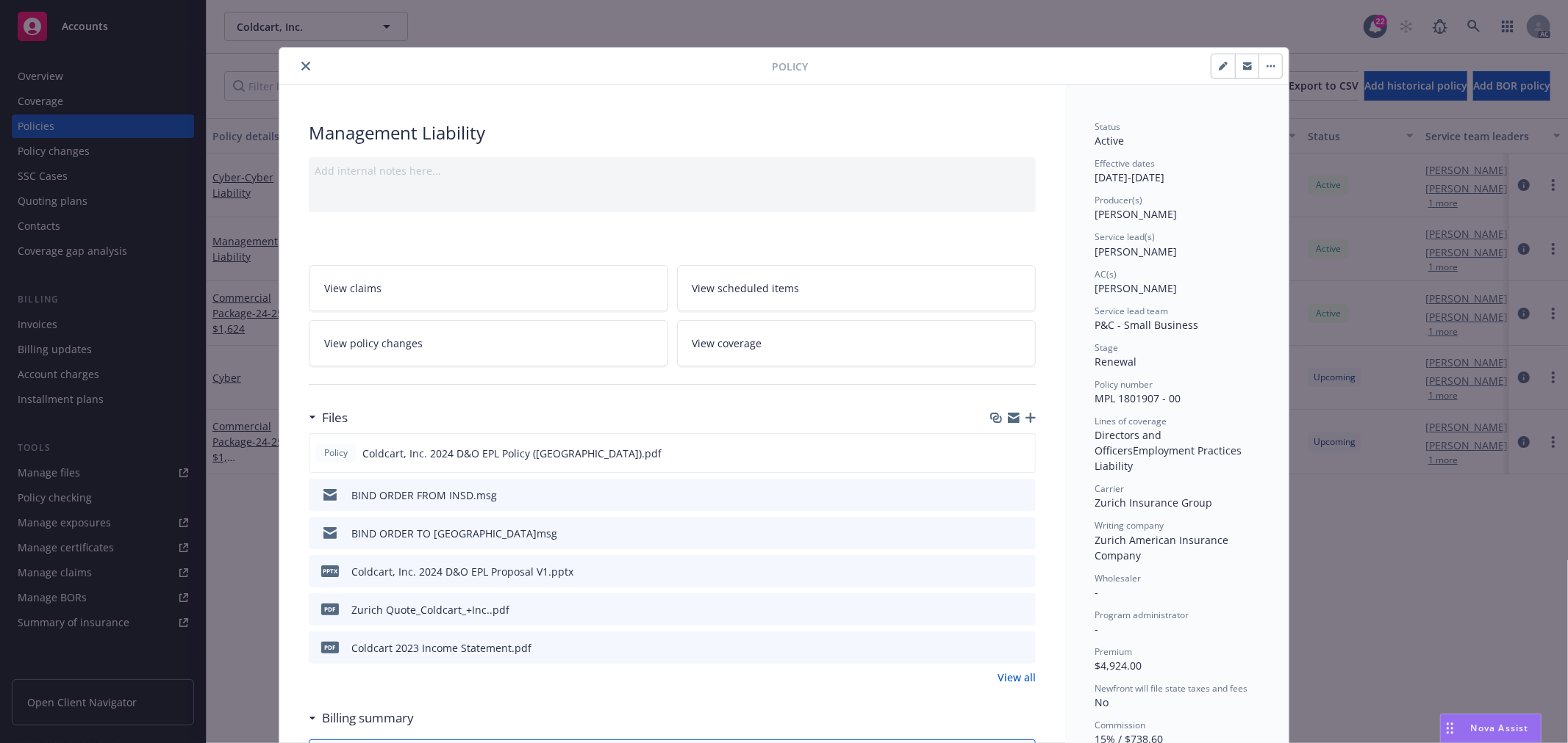
drag, startPoint x: 515, startPoint y: 341, endPoint x: 280, endPoint y: 182, distance: 283.7
click at [515, 341] on link "View policy changes" at bounding box center [488, 343] width 359 height 46
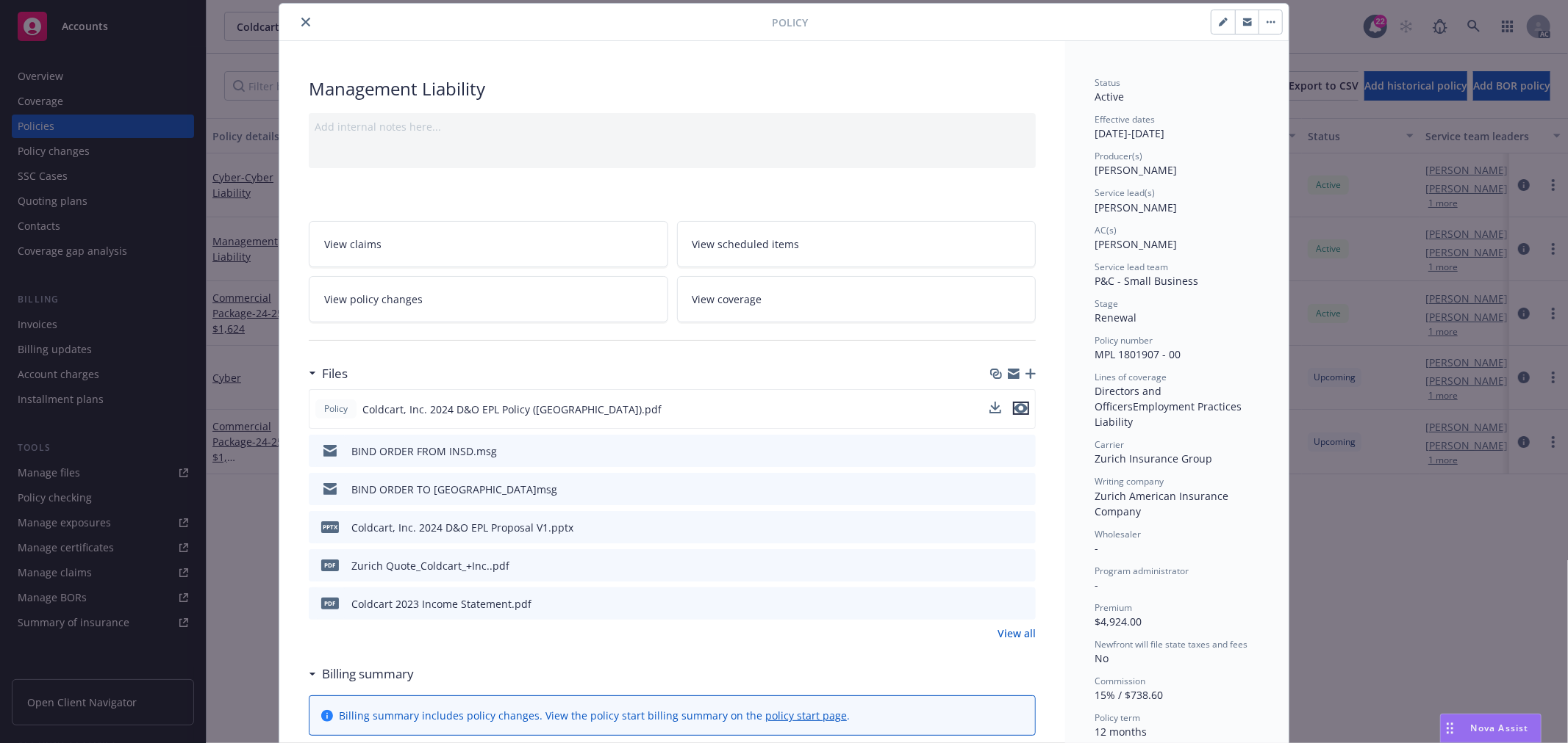
click at [1015, 409] on icon "preview file" at bounding box center [1021, 408] width 13 height 10
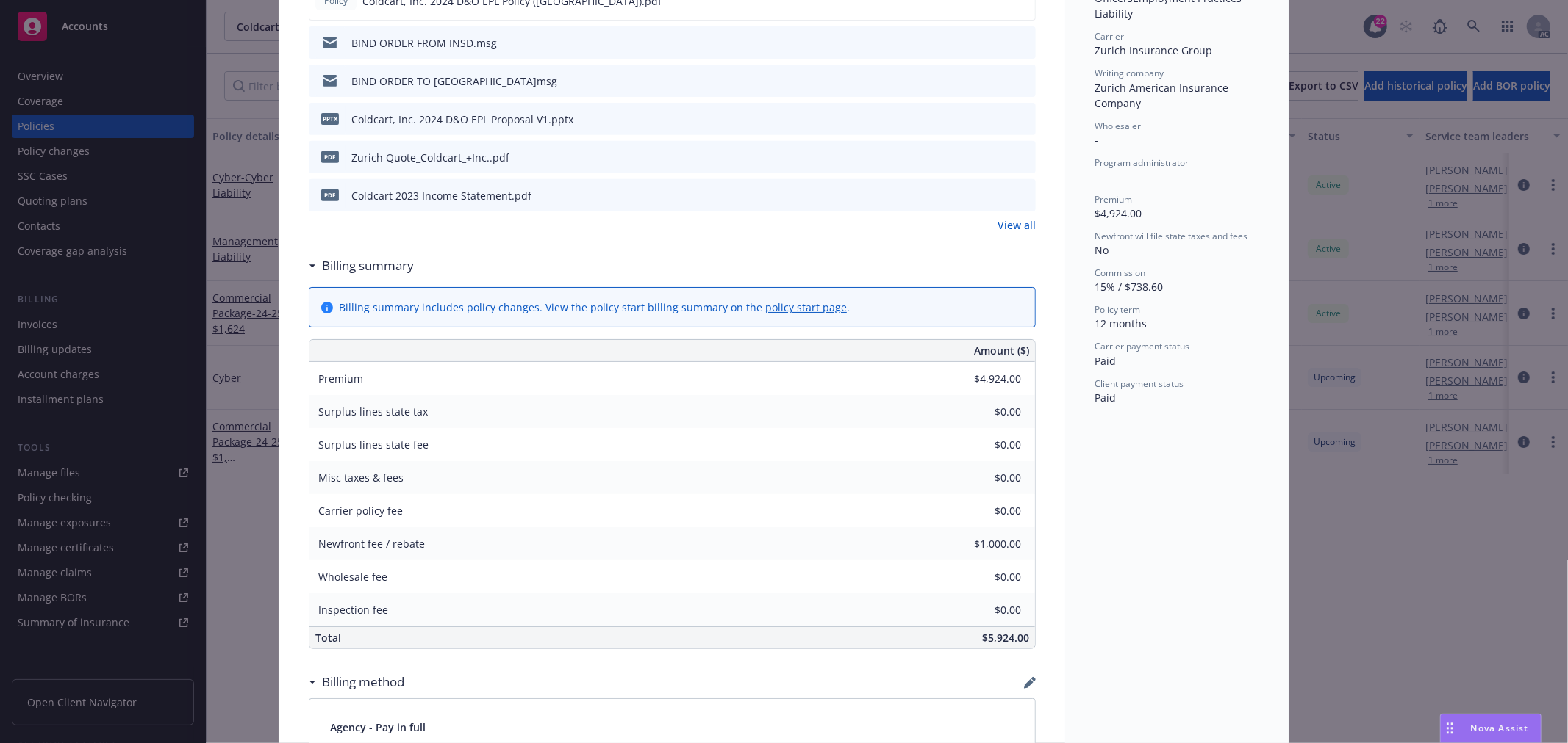
scroll to position [571, 0]
